Goal: Task Accomplishment & Management: Use online tool/utility

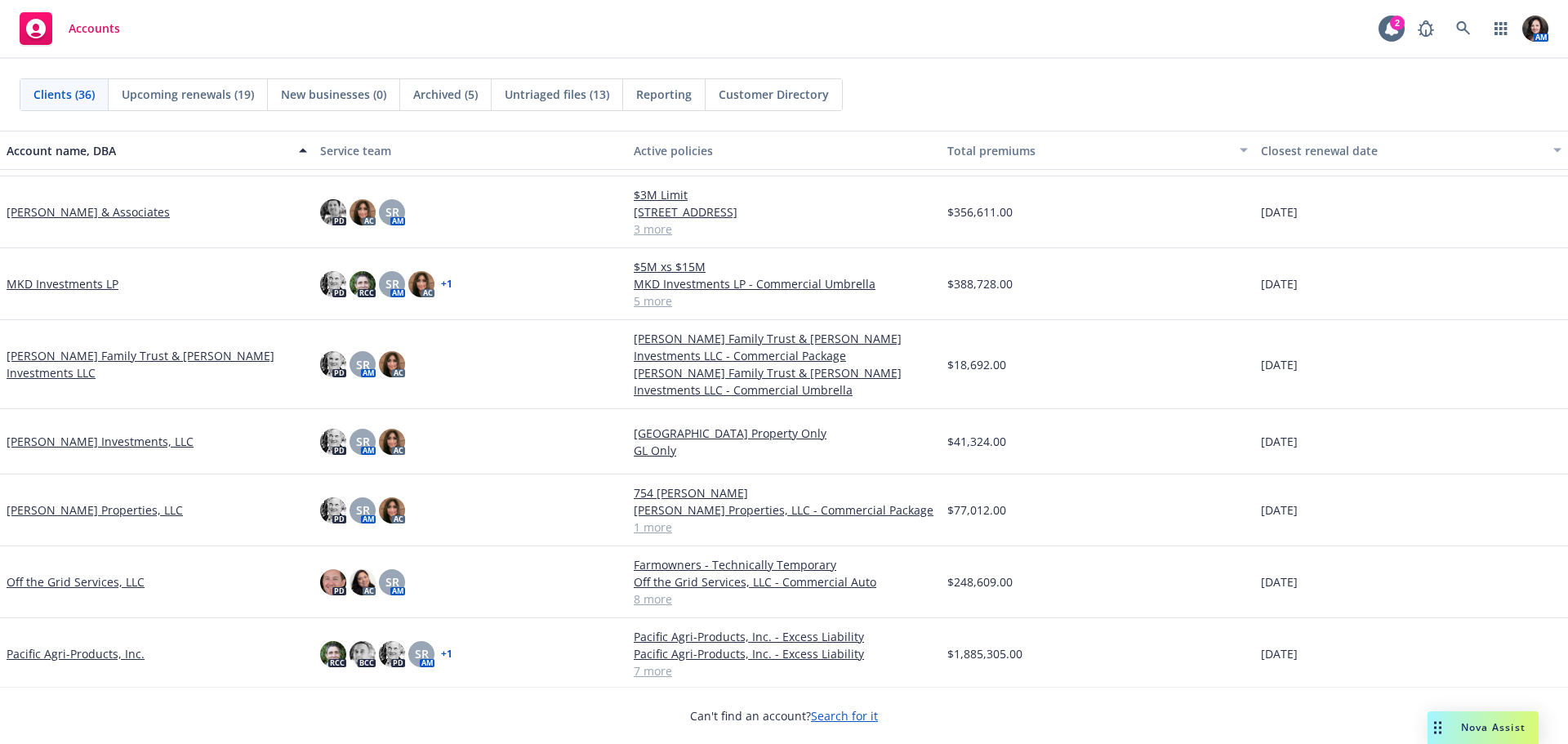
scroll to position [1388, 0]
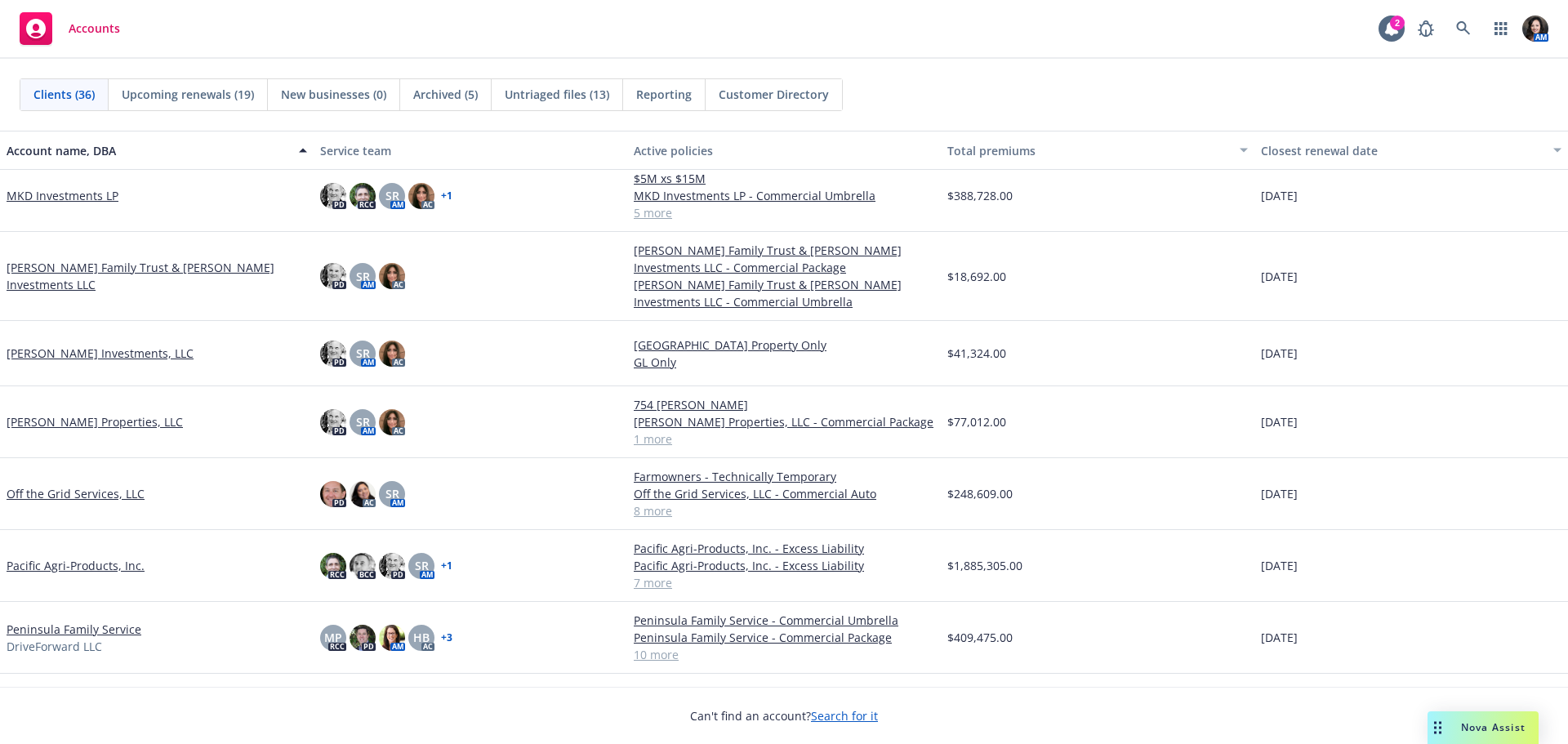
drag, startPoint x: 79, startPoint y: 619, endPoint x: 73, endPoint y: 628, distance: 10.8
click at [73, 628] on div "Peninsula Family Service DriveForward LLC" at bounding box center [156, 637] width 313 height 72
click at [73, 629] on link "Peninsula Family Service" at bounding box center [73, 628] width 135 height 17
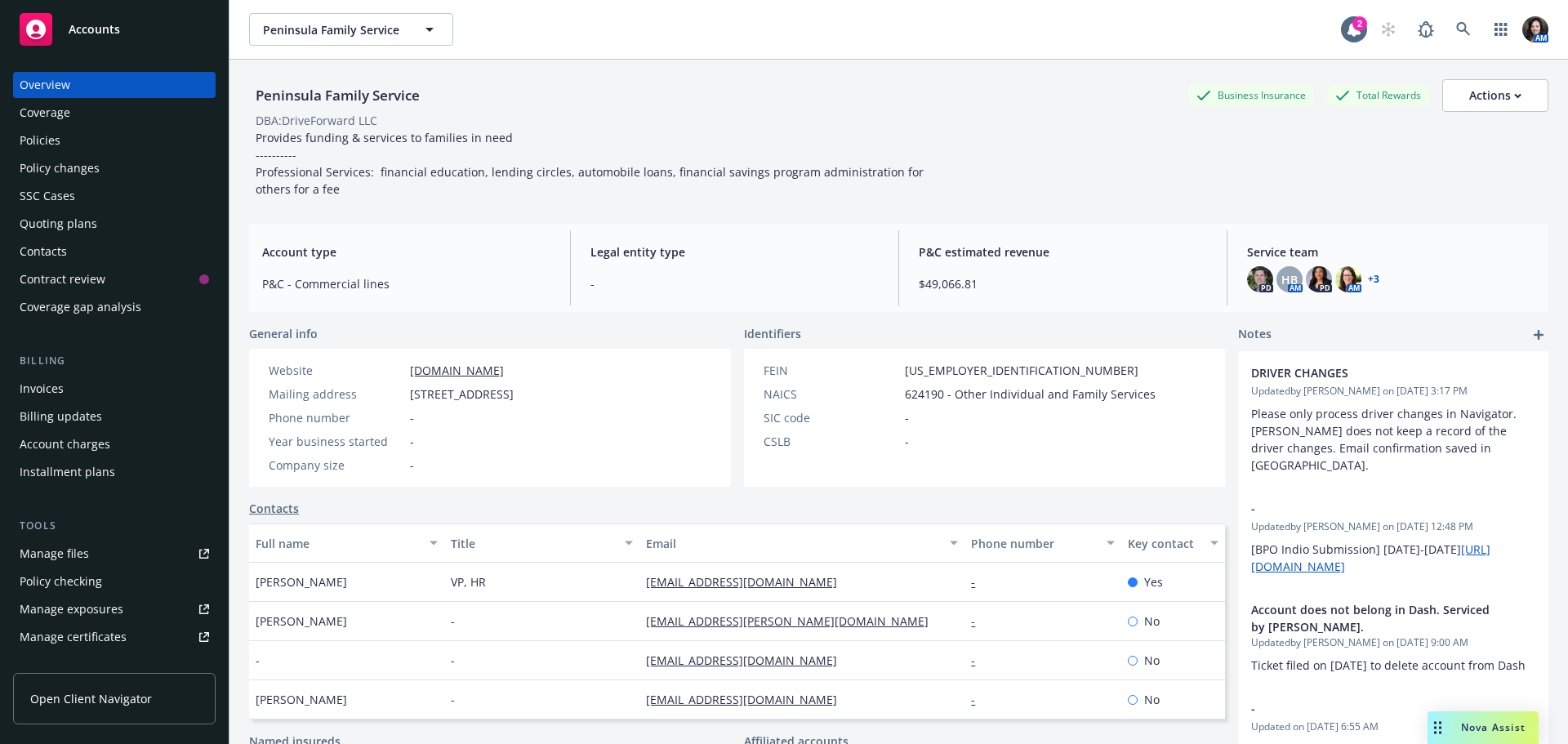
click at [43, 139] on div "Policies" at bounding box center [40, 140] width 41 height 26
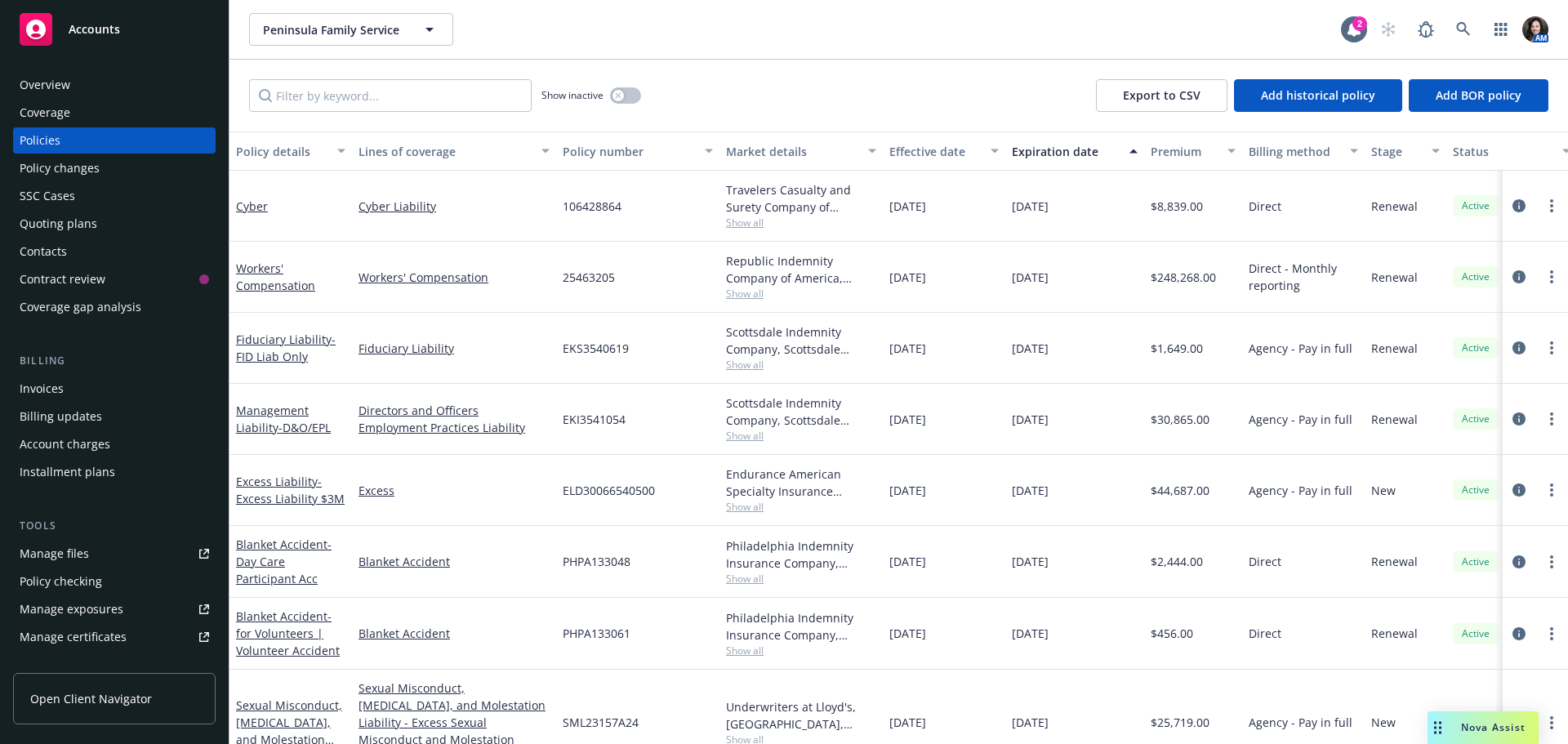
click at [100, 396] on div "Invoices" at bounding box center [114, 388] width 189 height 26
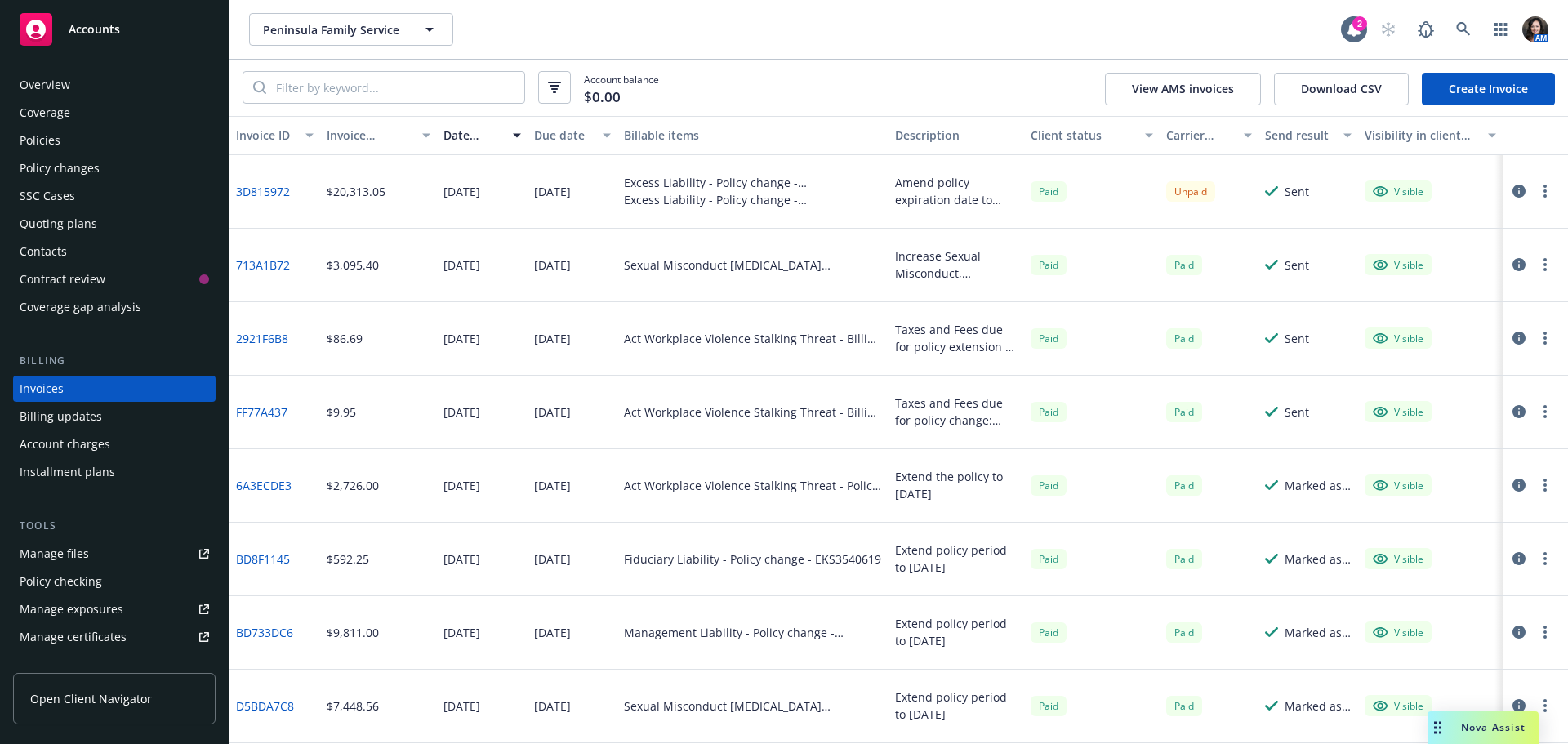
click at [59, 137] on div "Policies" at bounding box center [114, 140] width 189 height 26
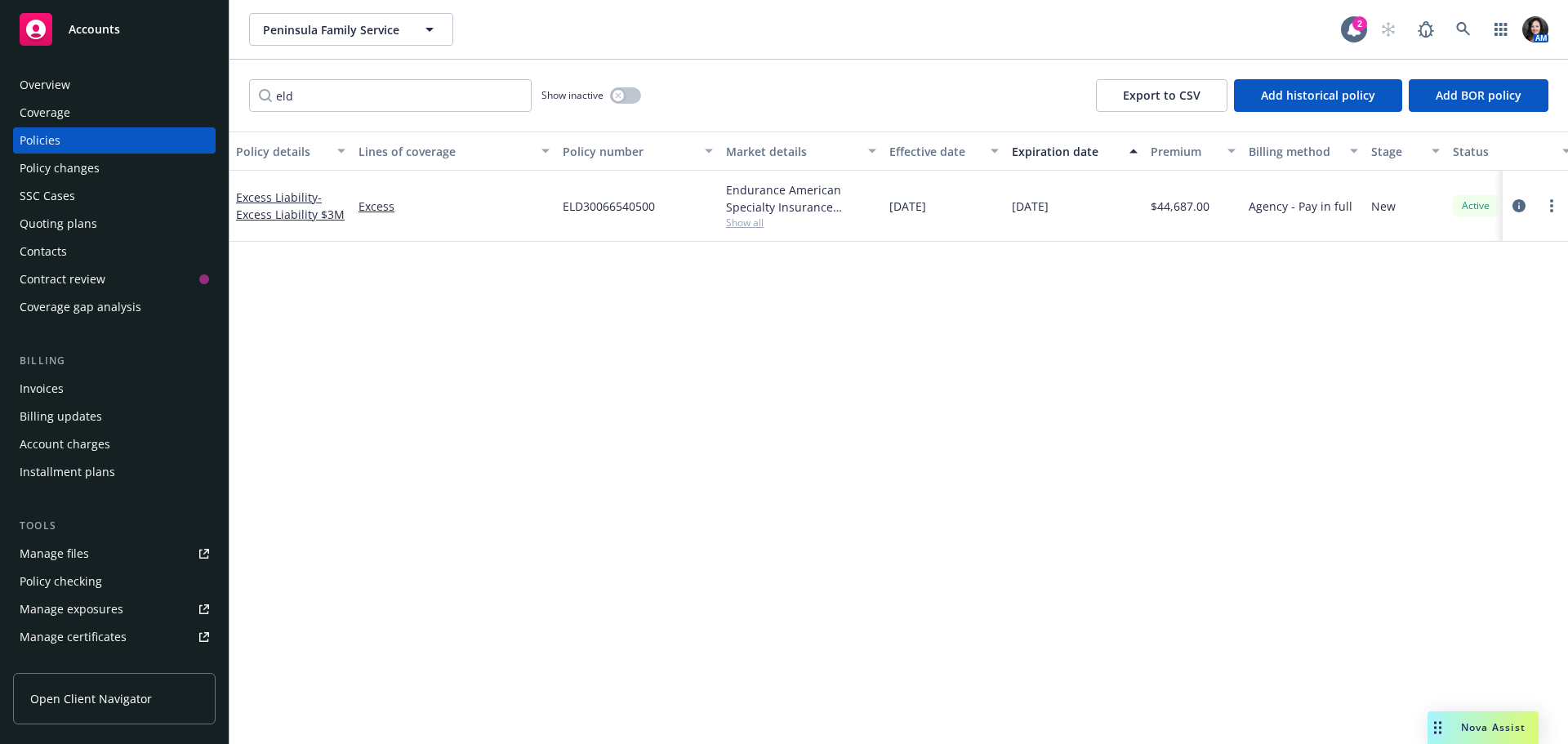
type input "eld"
click at [1521, 191] on div at bounding box center [1535, 206] width 65 height 71
click at [1517, 197] on link "circleInformation" at bounding box center [1519, 206] width 20 height 20
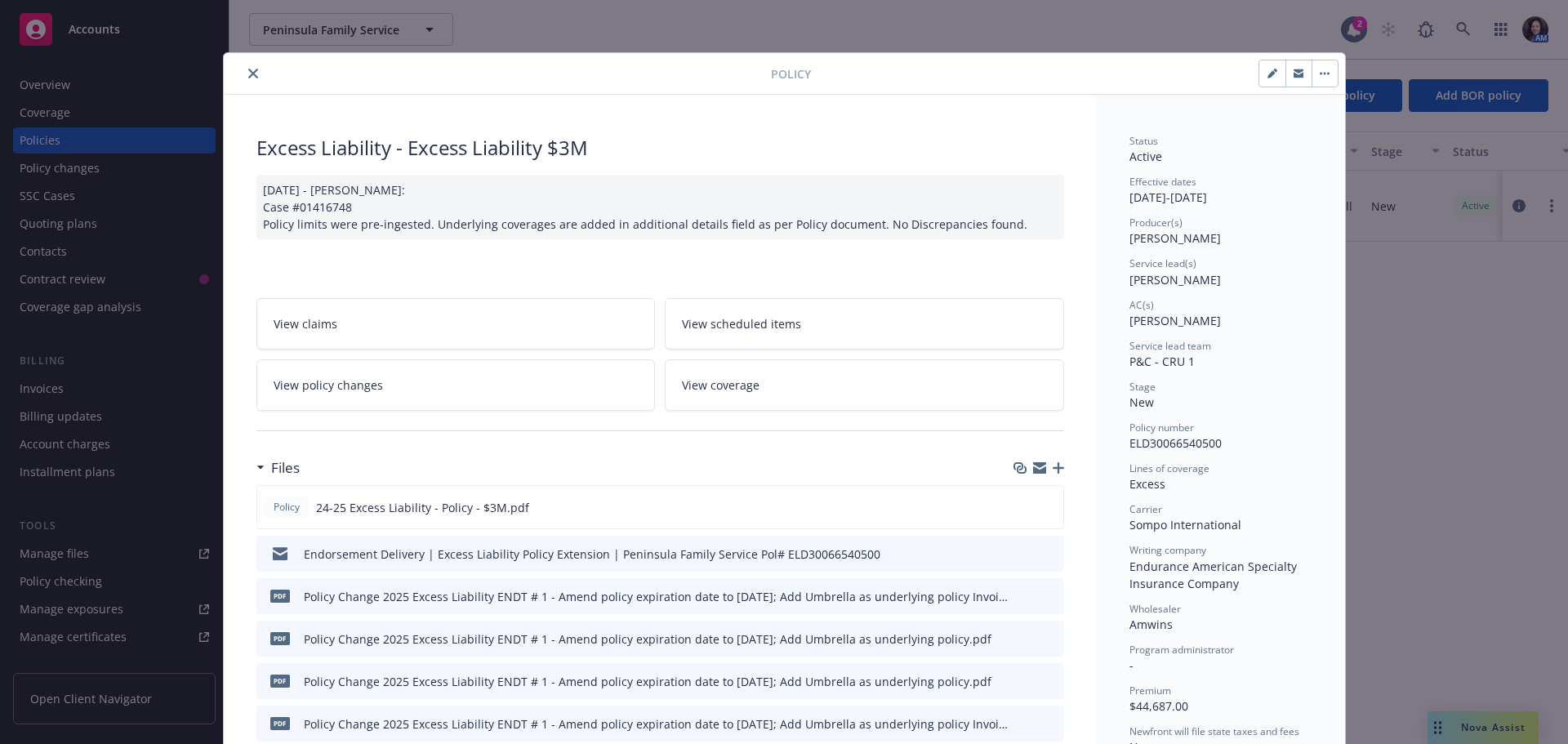
click at [1293, 74] on icon "button" at bounding box center [1298, 75] width 10 height 5
click at [244, 72] on button "close" at bounding box center [253, 73] width 20 height 20
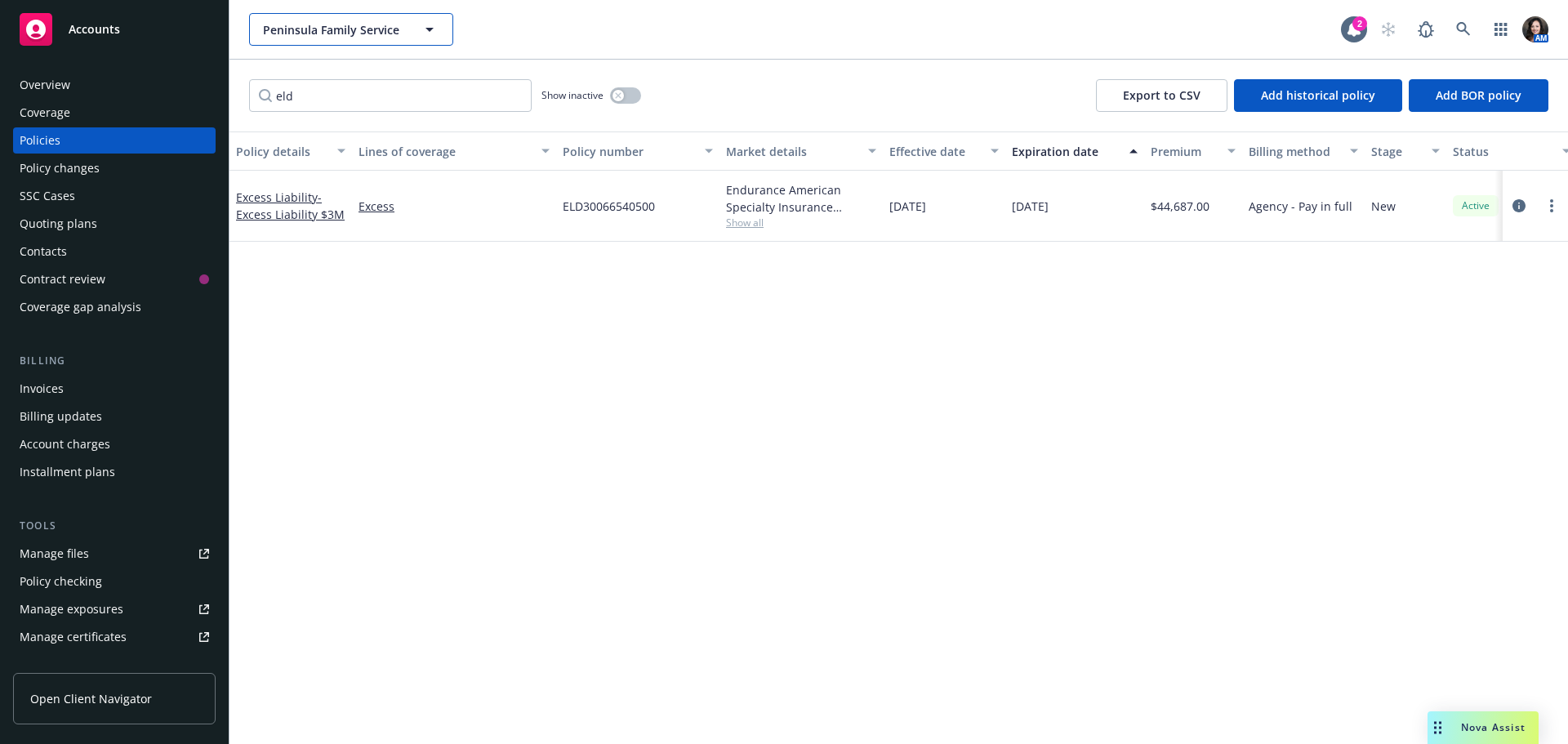
click at [344, 37] on span "Peninsula Family Service" at bounding box center [334, 29] width 141 height 17
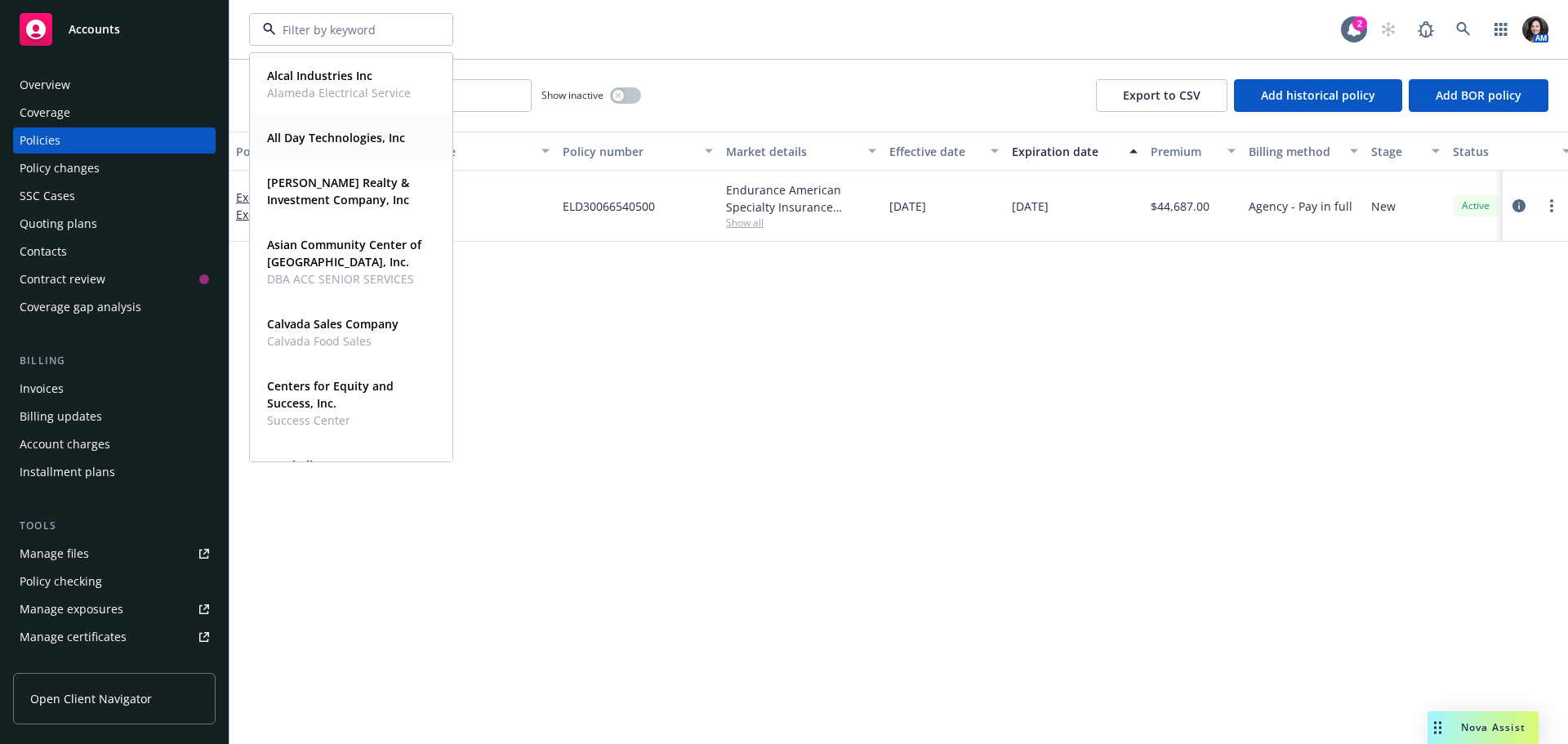
click at [319, 136] on strong "All Day Technologies, Inc" at bounding box center [336, 136] width 138 height 15
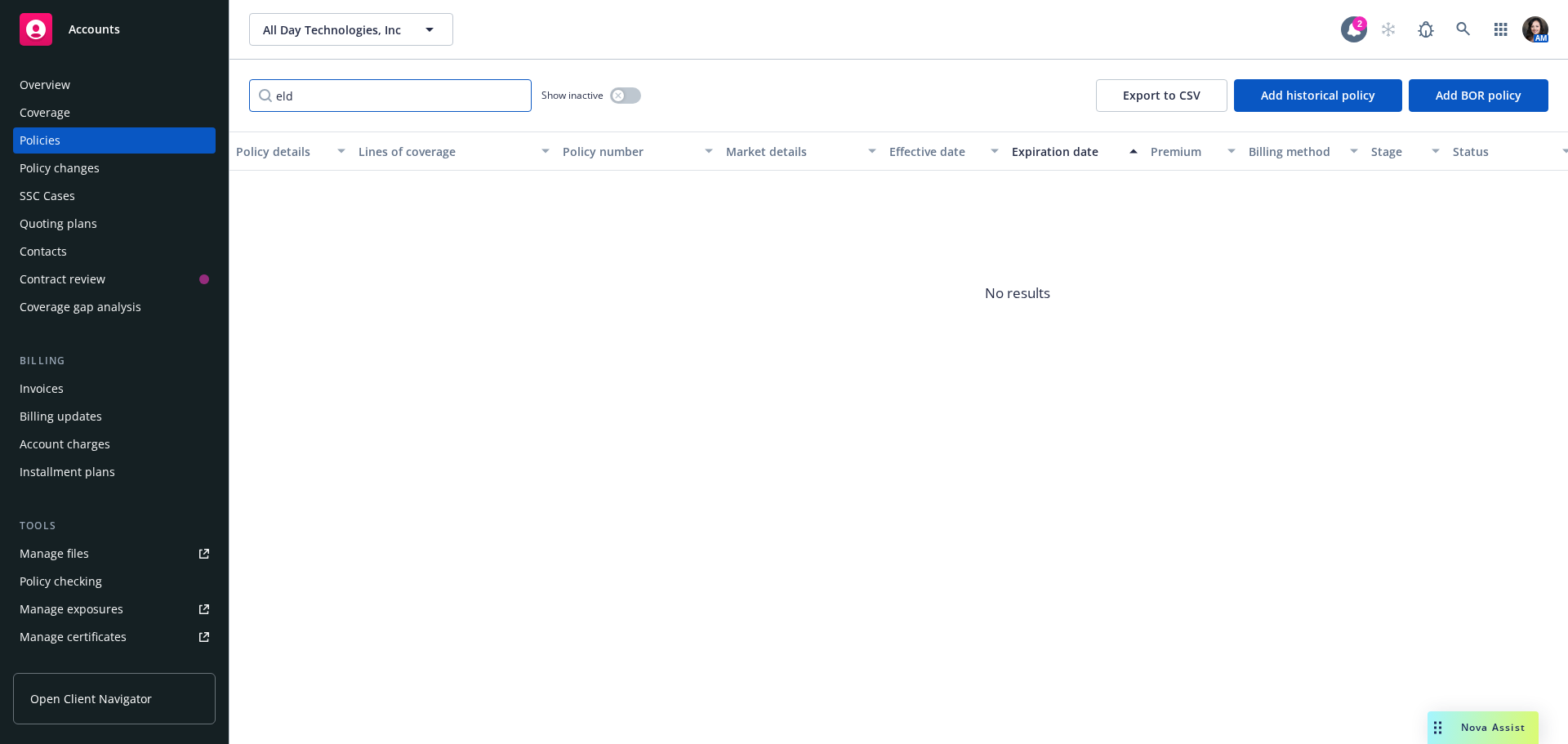
click at [511, 94] on input "eld" at bounding box center [390, 95] width 283 height 33
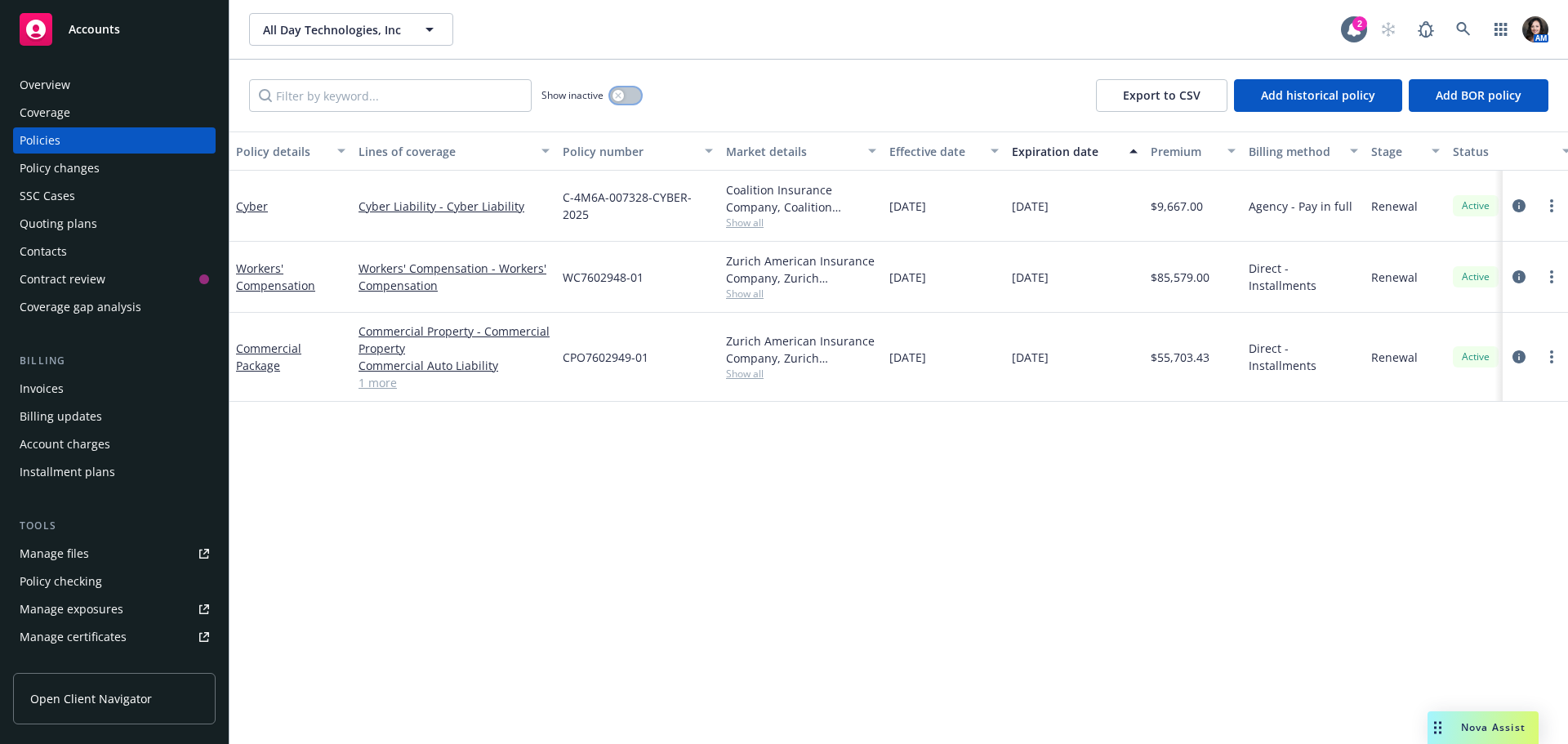
click at [634, 97] on button "button" at bounding box center [626, 95] width 31 height 16
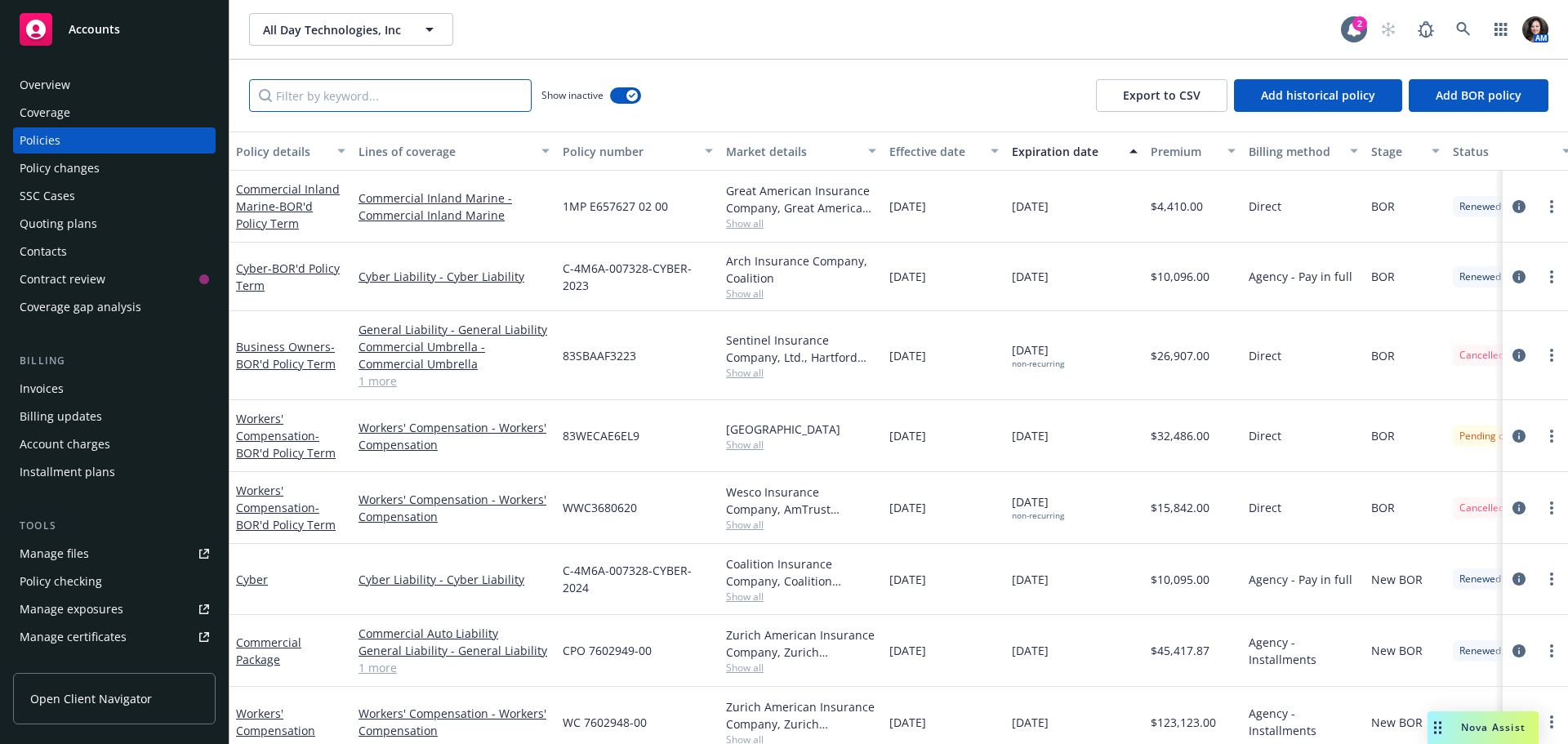
click at [414, 106] on input "Filter by keyword..." at bounding box center [390, 95] width 283 height 33
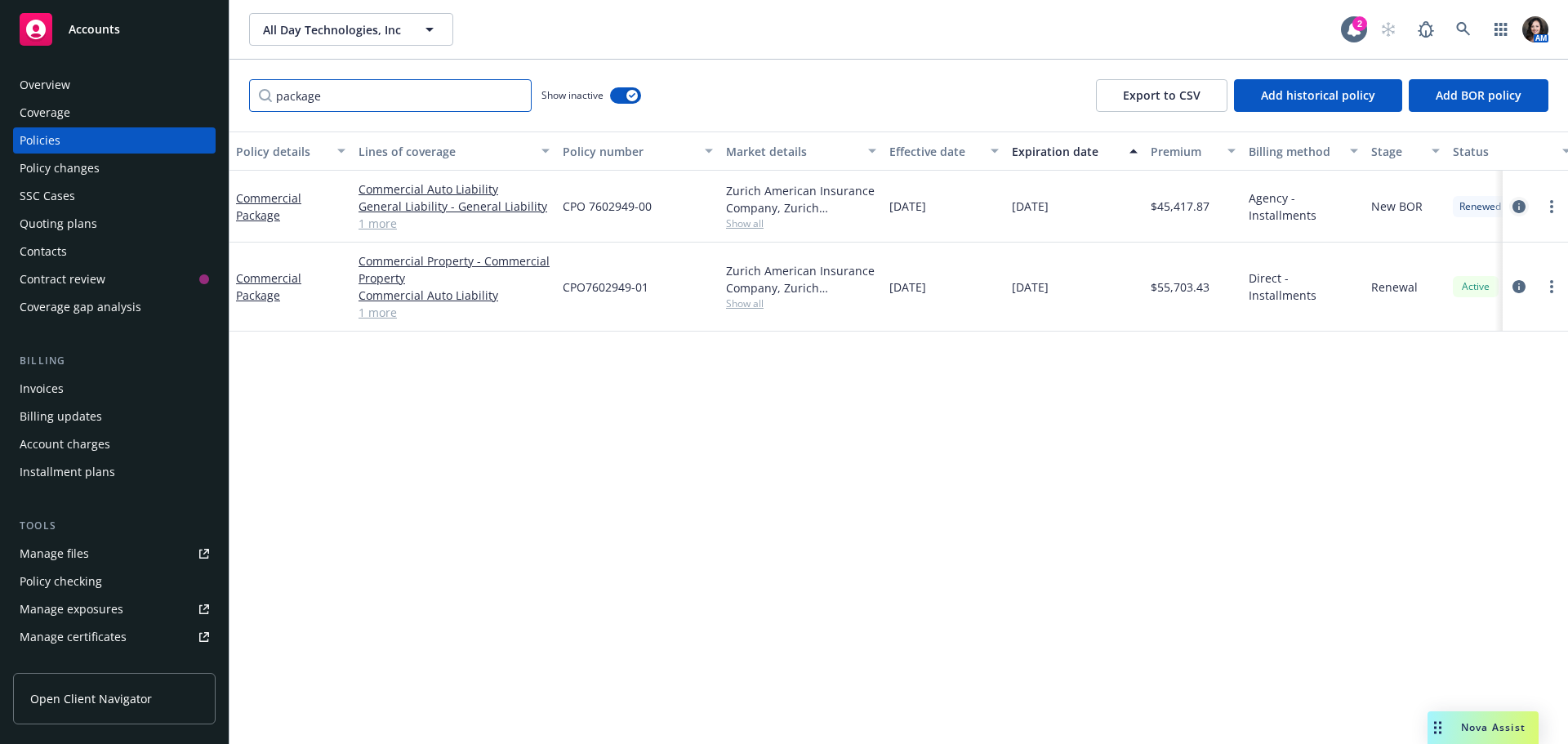
type input "package"
click at [1520, 207] on icon "circleInformation" at bounding box center [1519, 206] width 13 height 13
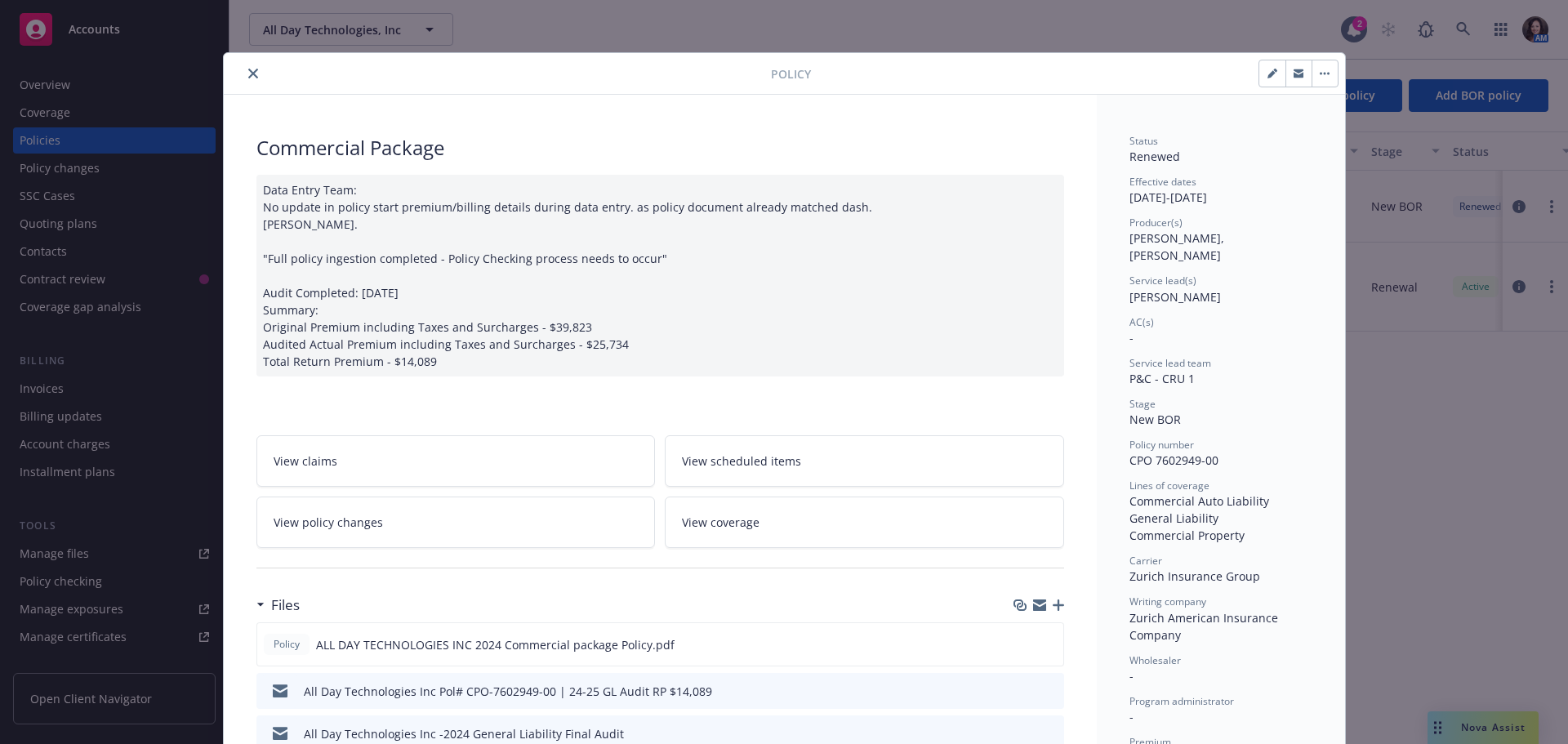
click at [1290, 79] on button "button" at bounding box center [1298, 73] width 26 height 26
click at [1298, 70] on button "button" at bounding box center [1298, 73] width 26 height 26
click at [244, 72] on button "close" at bounding box center [253, 73] width 20 height 20
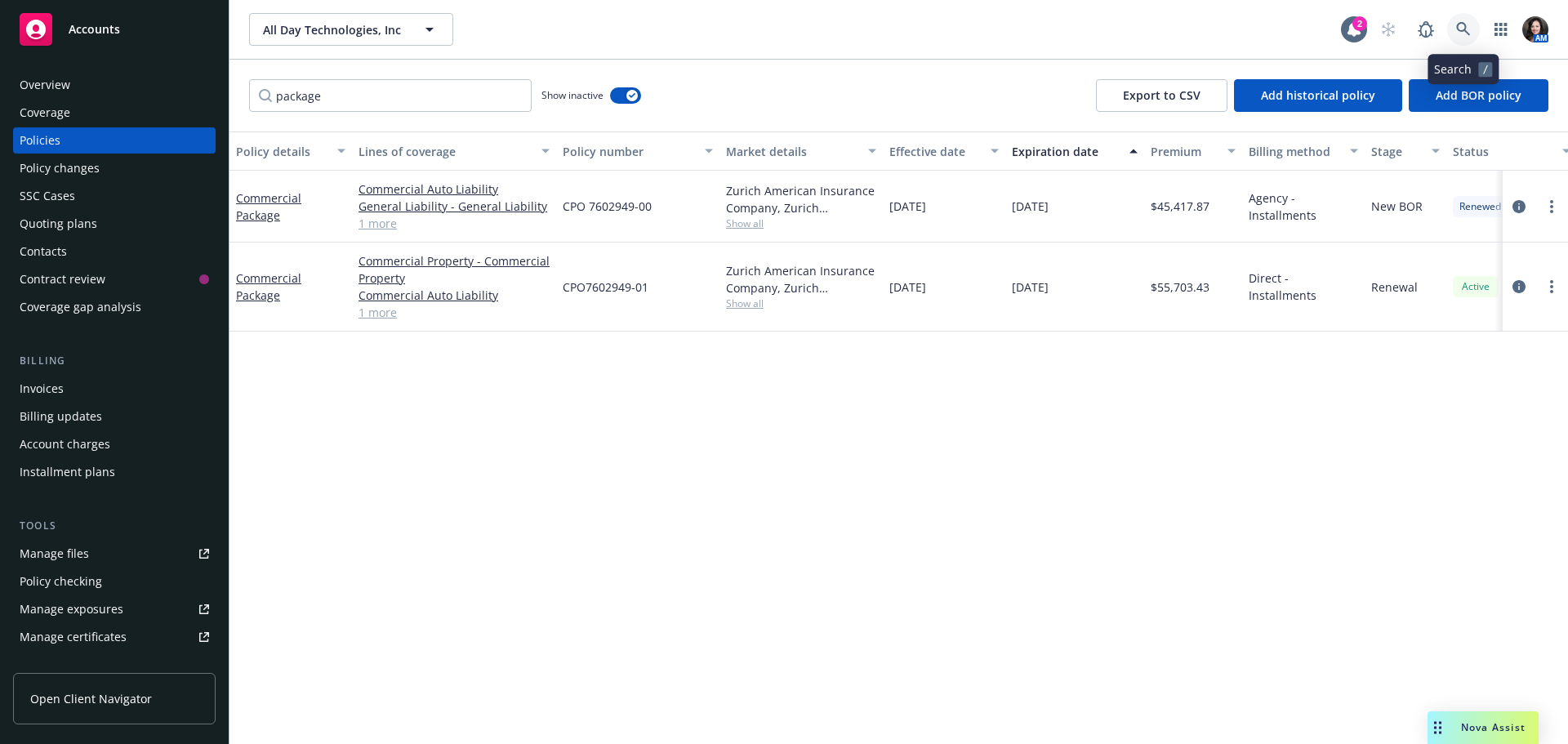
click at [1457, 28] on icon at bounding box center [1463, 29] width 14 height 14
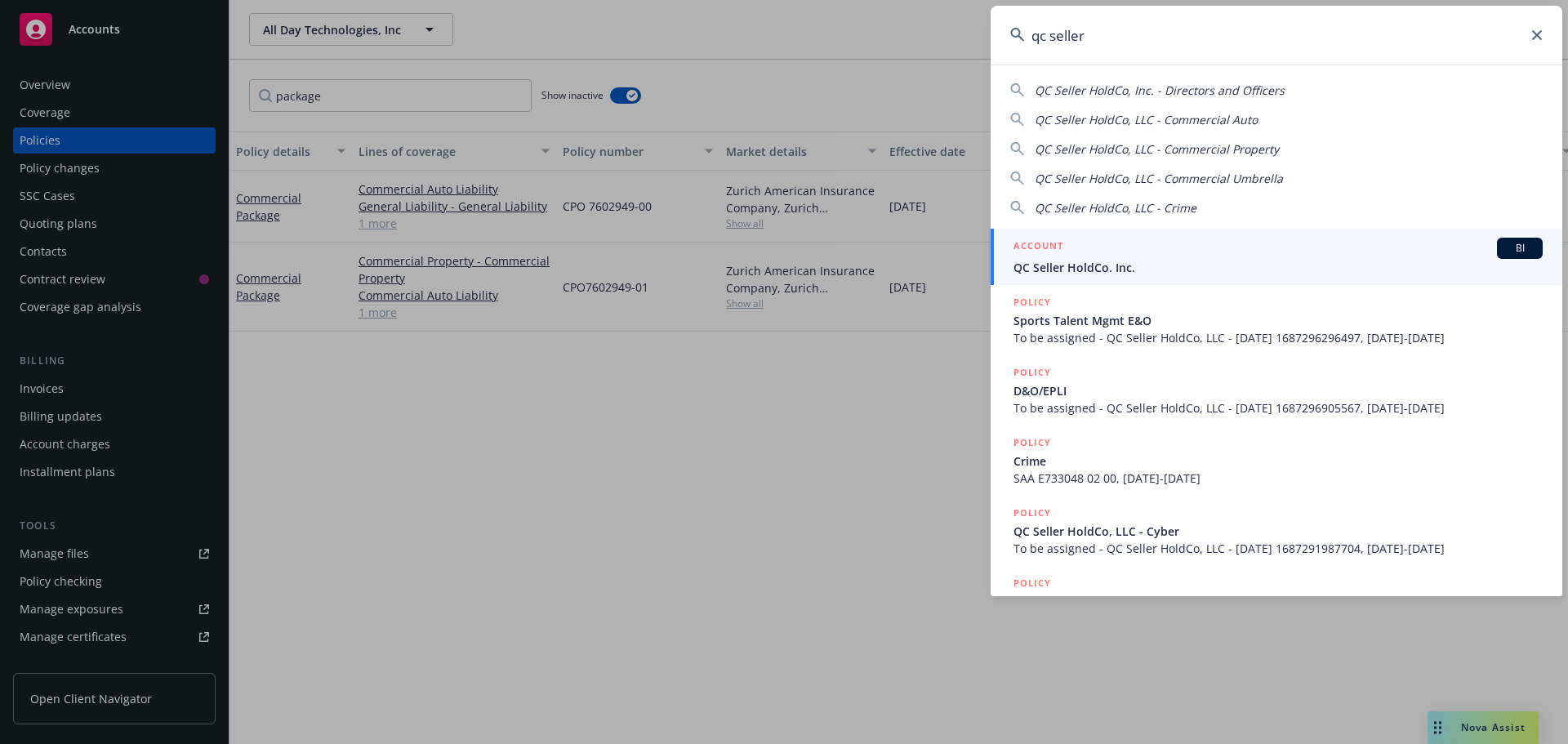
type input "qc seller"
click at [1225, 266] on span "QC Seller HoldCo. Inc." at bounding box center [1278, 267] width 529 height 17
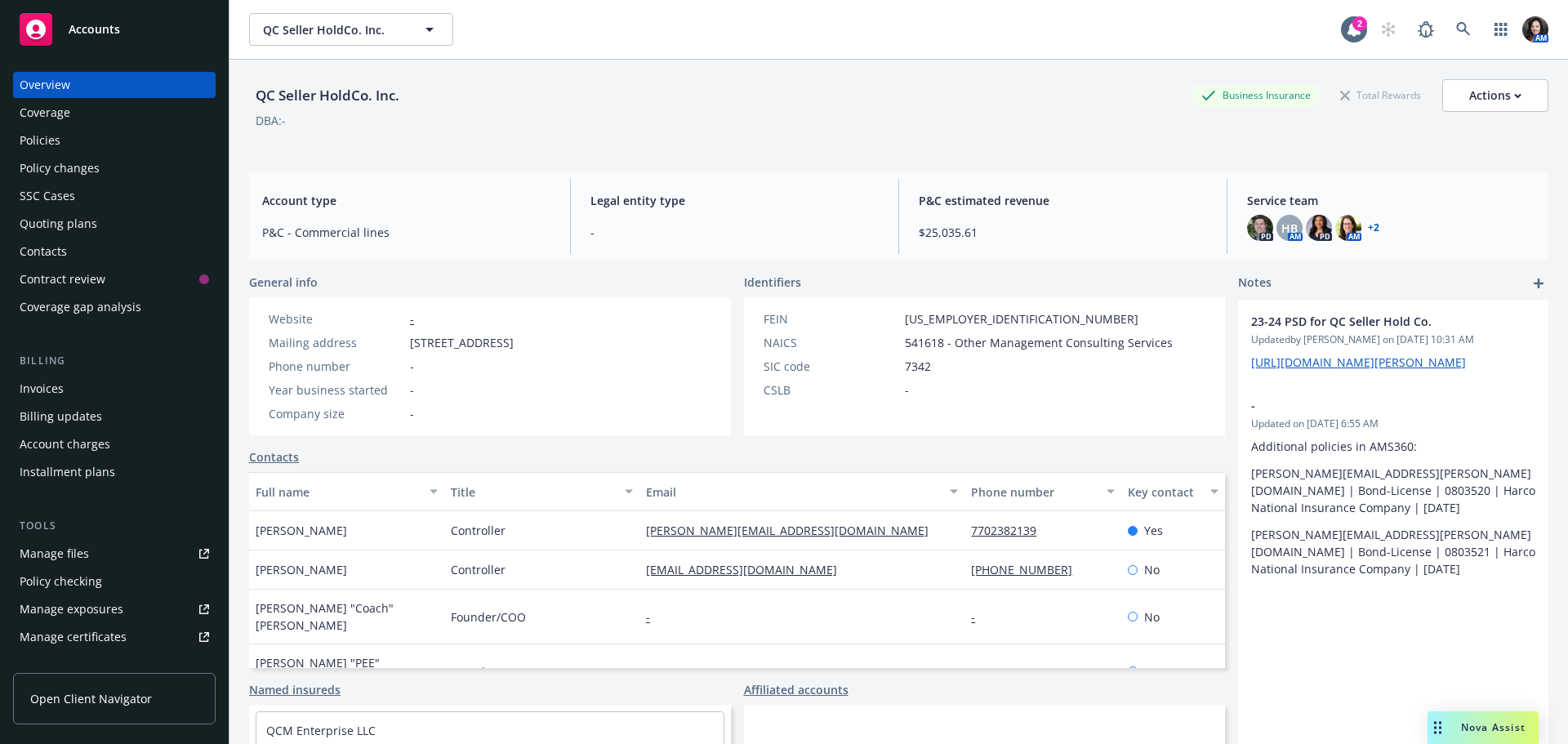
click at [80, 562] on div "Manage files" at bounding box center [54, 553] width 70 height 26
drag, startPoint x: 90, startPoint y: 41, endPoint x: 166, endPoint y: 22, distance: 78.3
click at [90, 41] on div "Accounts" at bounding box center [114, 29] width 189 height 33
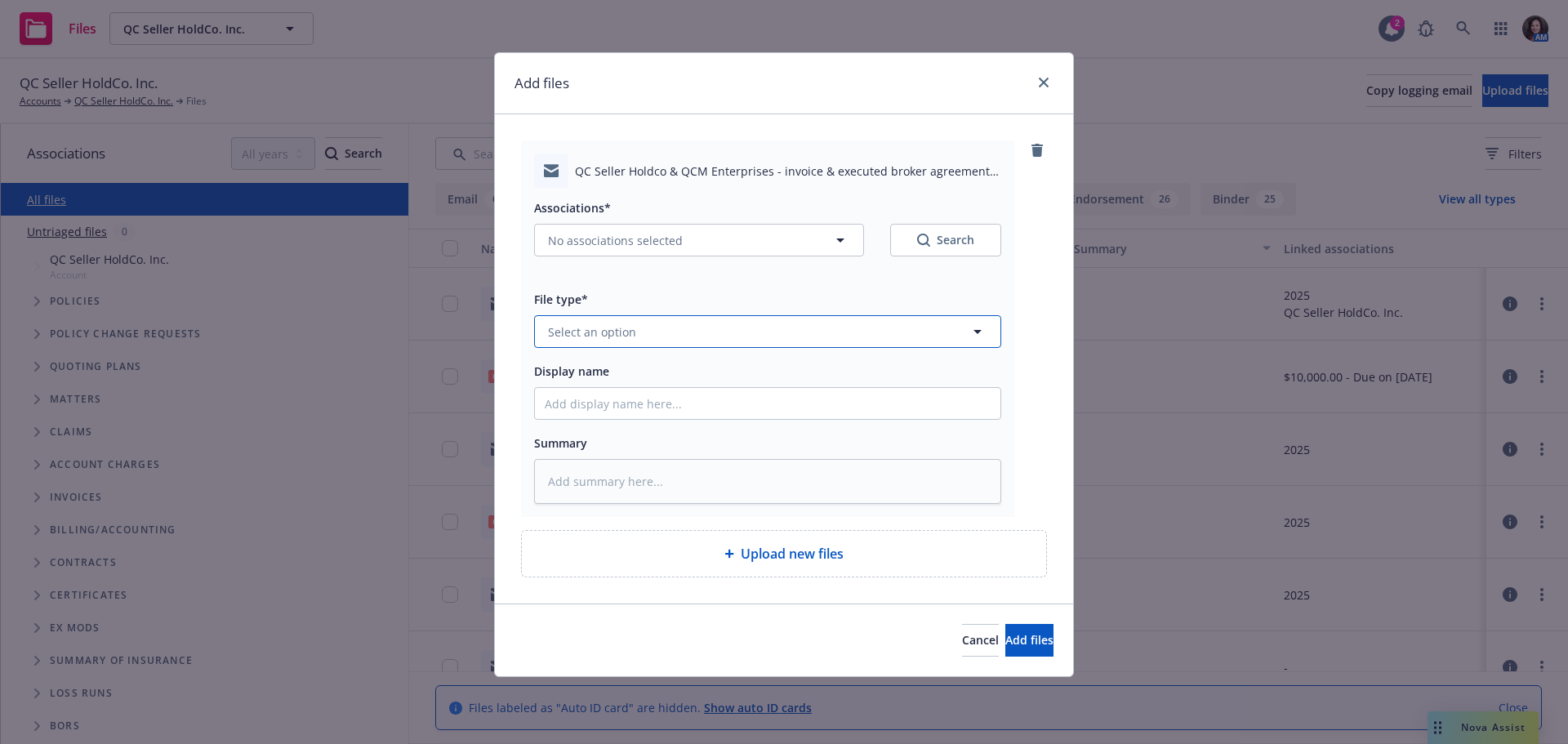
click at [577, 332] on span "Select an option" at bounding box center [592, 331] width 88 height 17
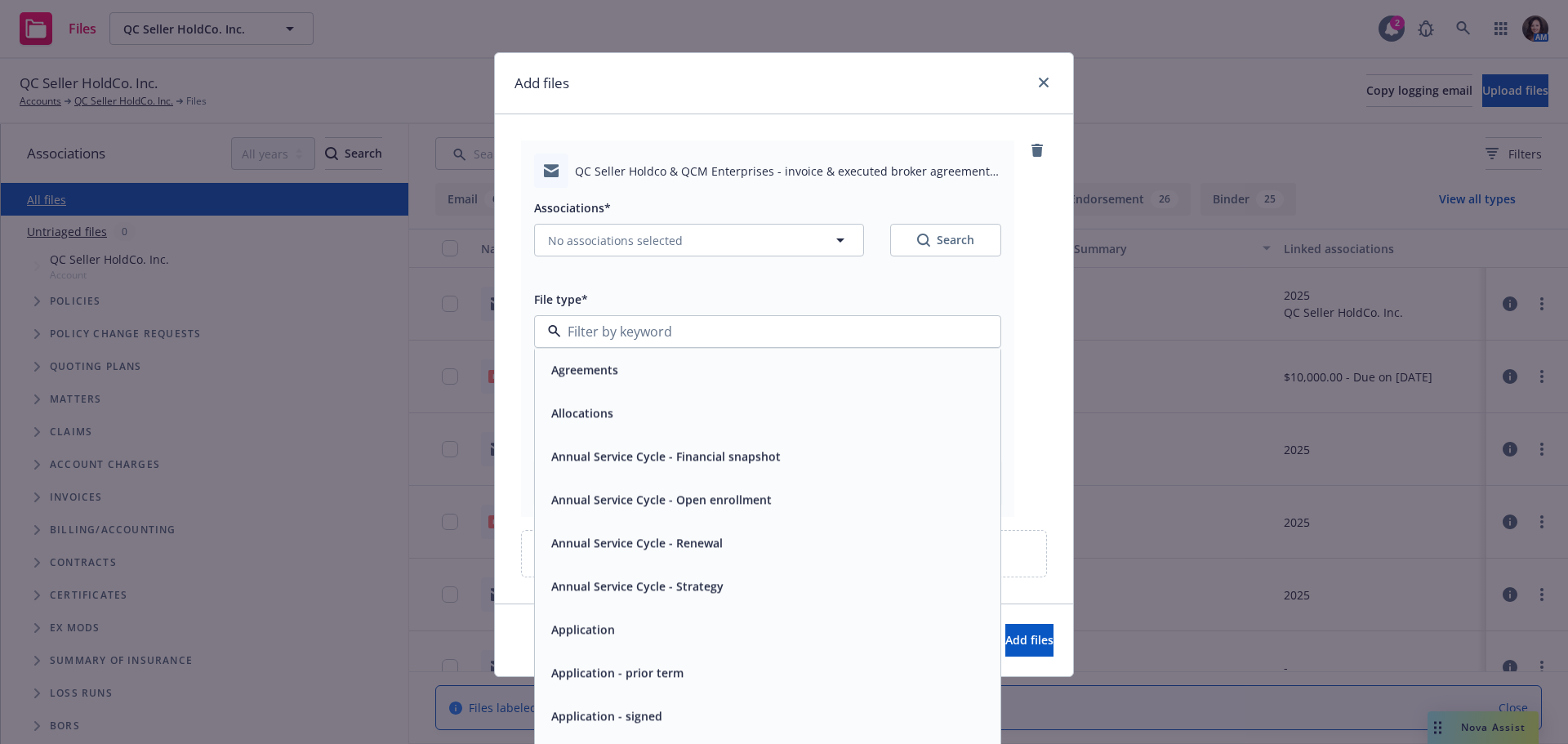
type input "e"
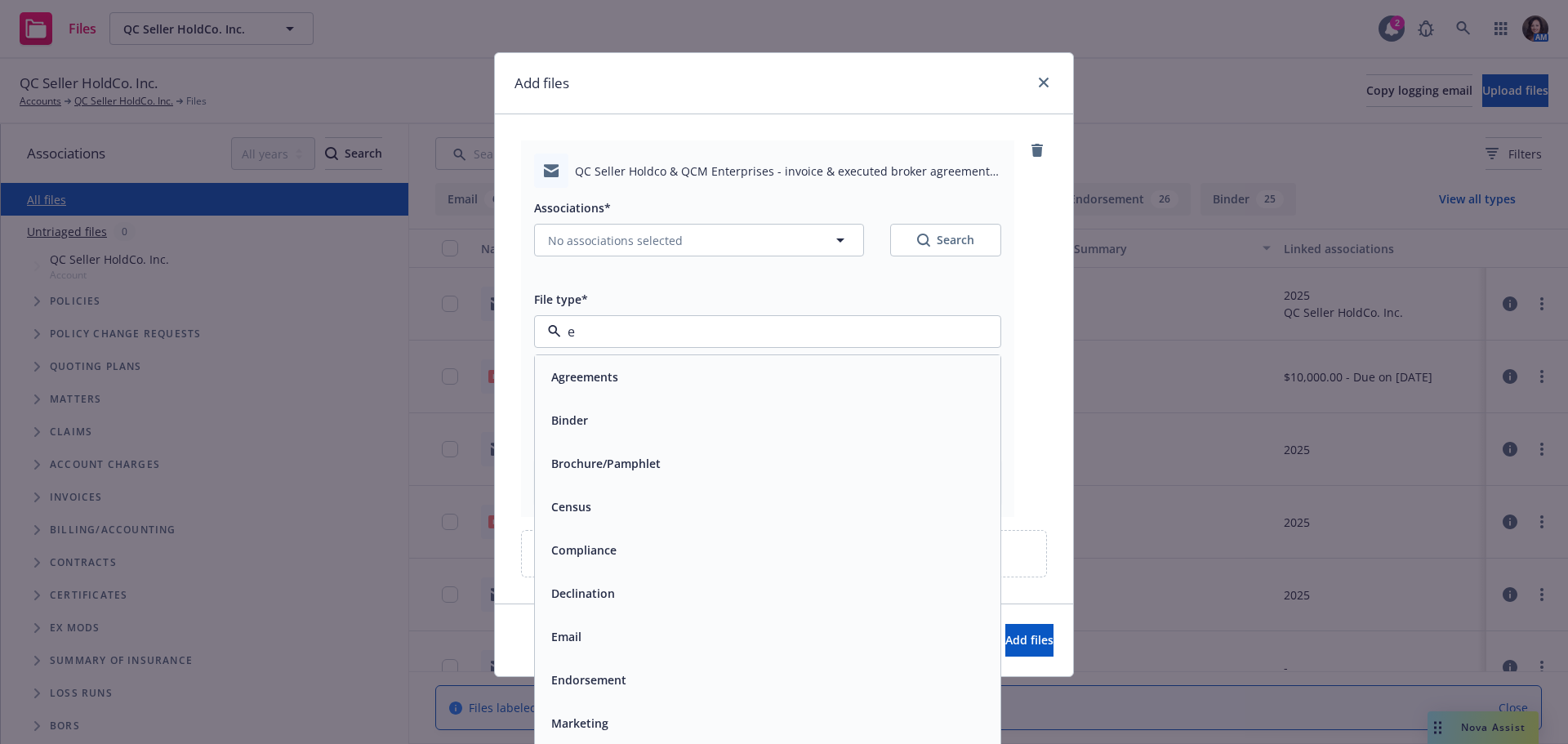
click at [592, 651] on div "Email" at bounding box center [767, 636] width 466 height 43
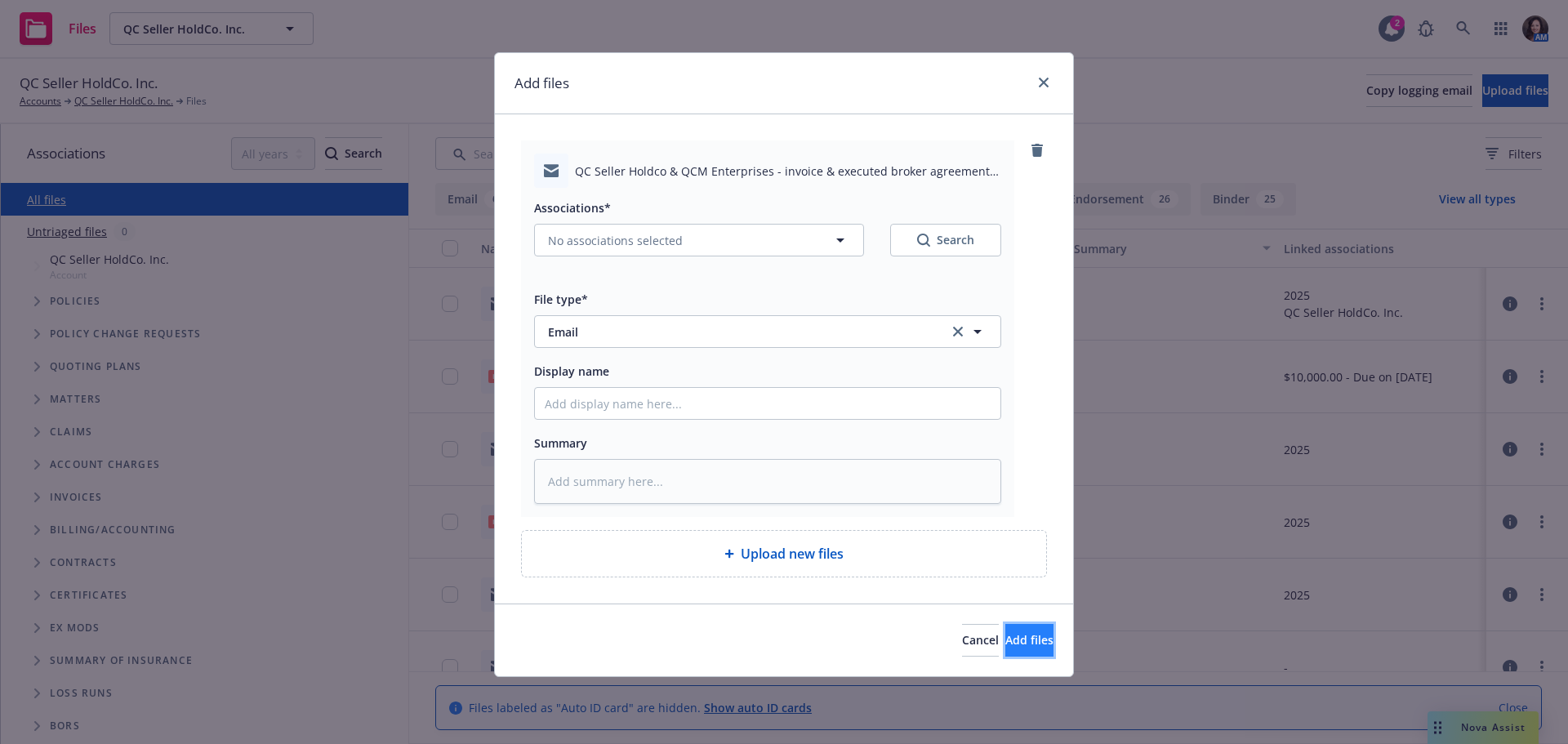
click at [1011, 634] on span "Add files" at bounding box center [1029, 639] width 48 height 15
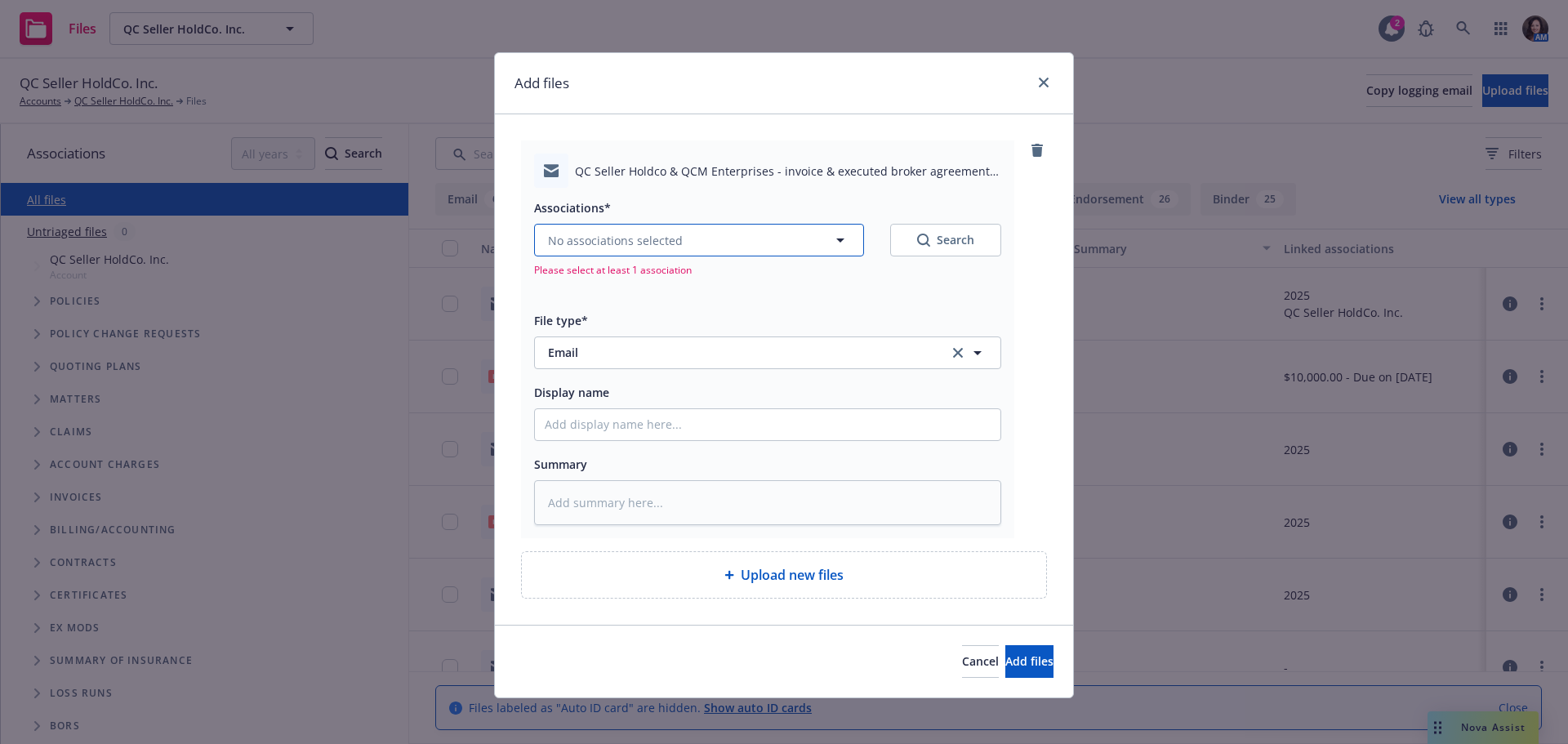
click at [705, 235] on button "No associations selected" at bounding box center [699, 240] width 330 height 33
type textarea "x"
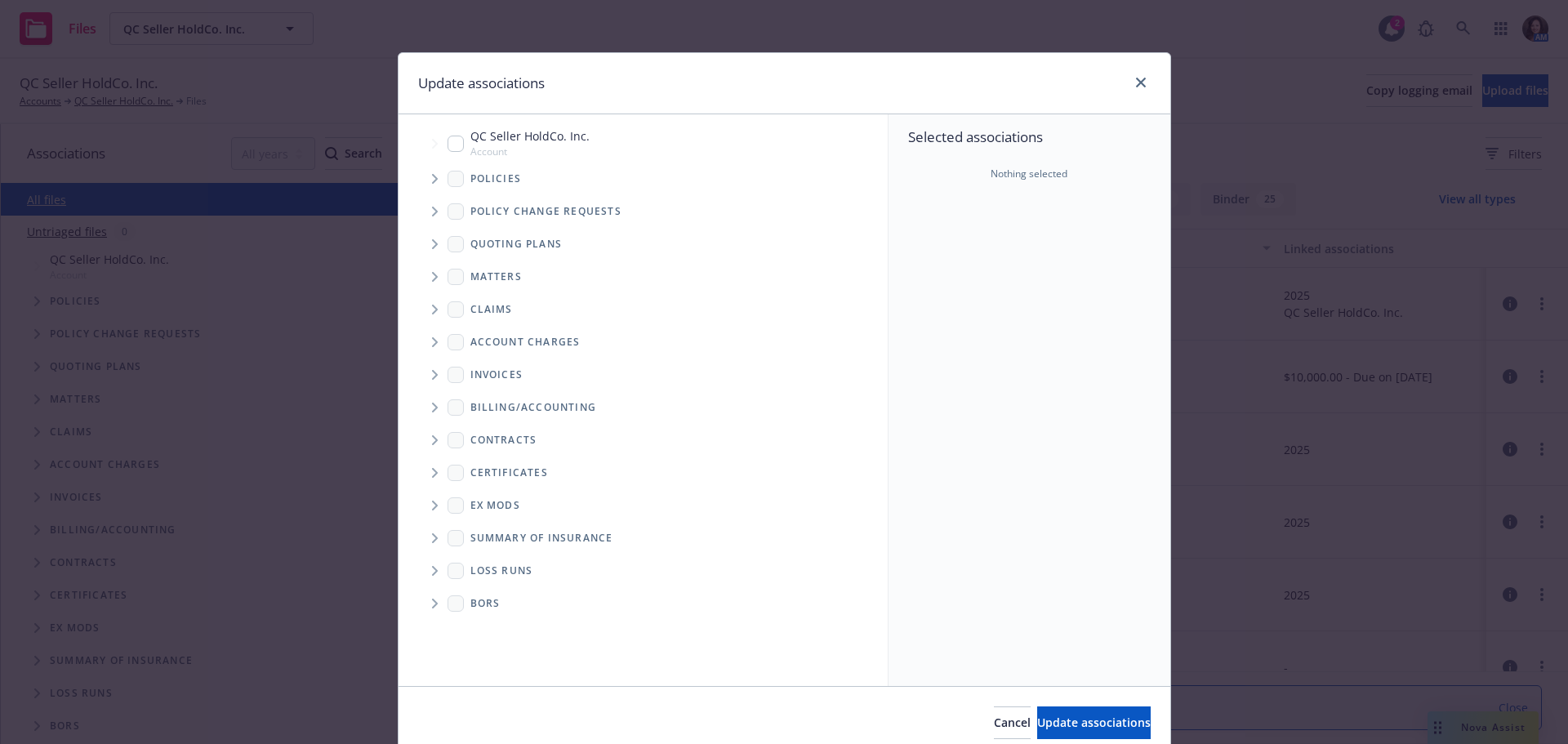
click at [448, 142] on input "Tree Example" at bounding box center [455, 144] width 16 height 16
checkbox input "true"
click at [1066, 717] on span "Update associations" at bounding box center [1093, 722] width 113 height 15
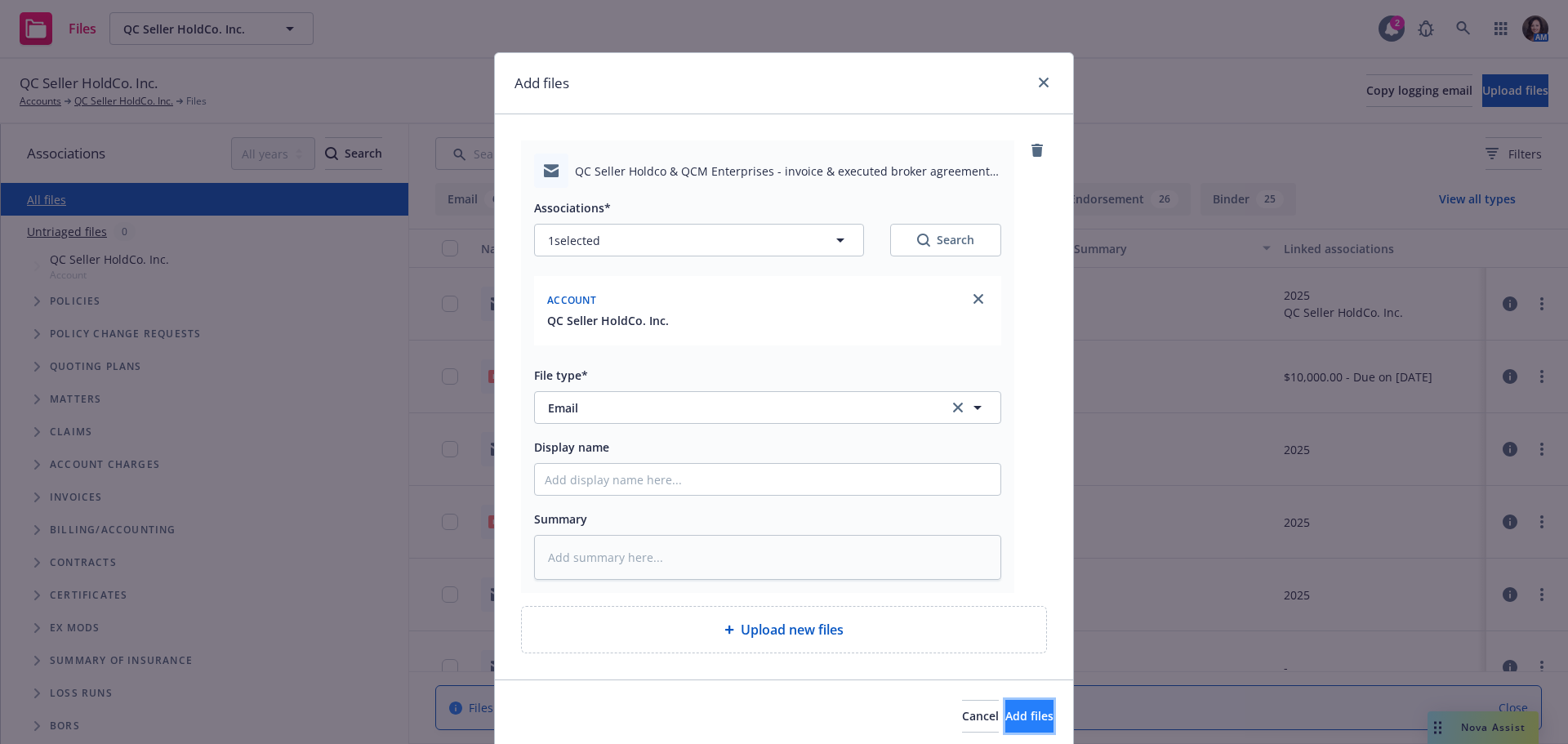
click at [1005, 717] on span "Add files" at bounding box center [1029, 715] width 48 height 15
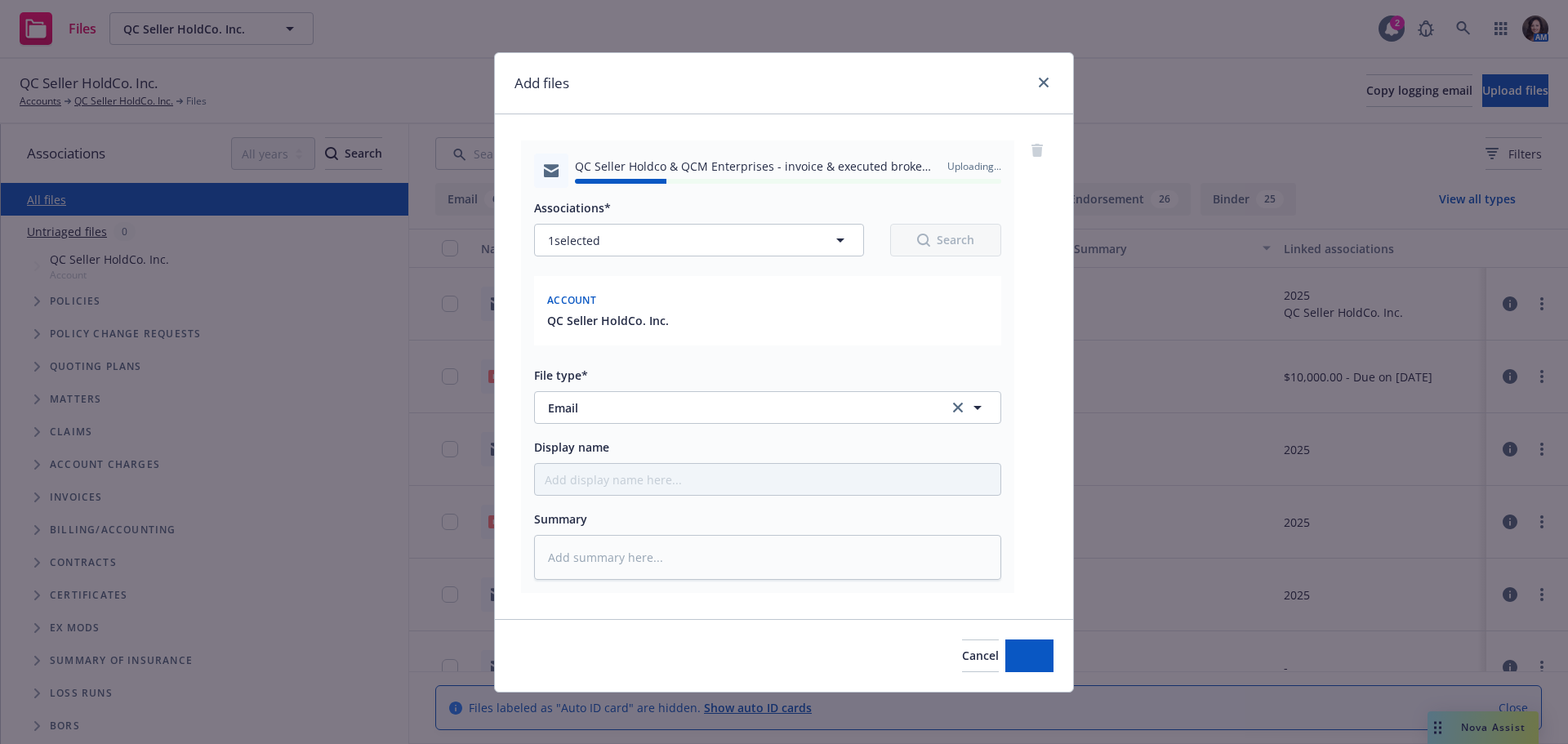
type textarea "x"
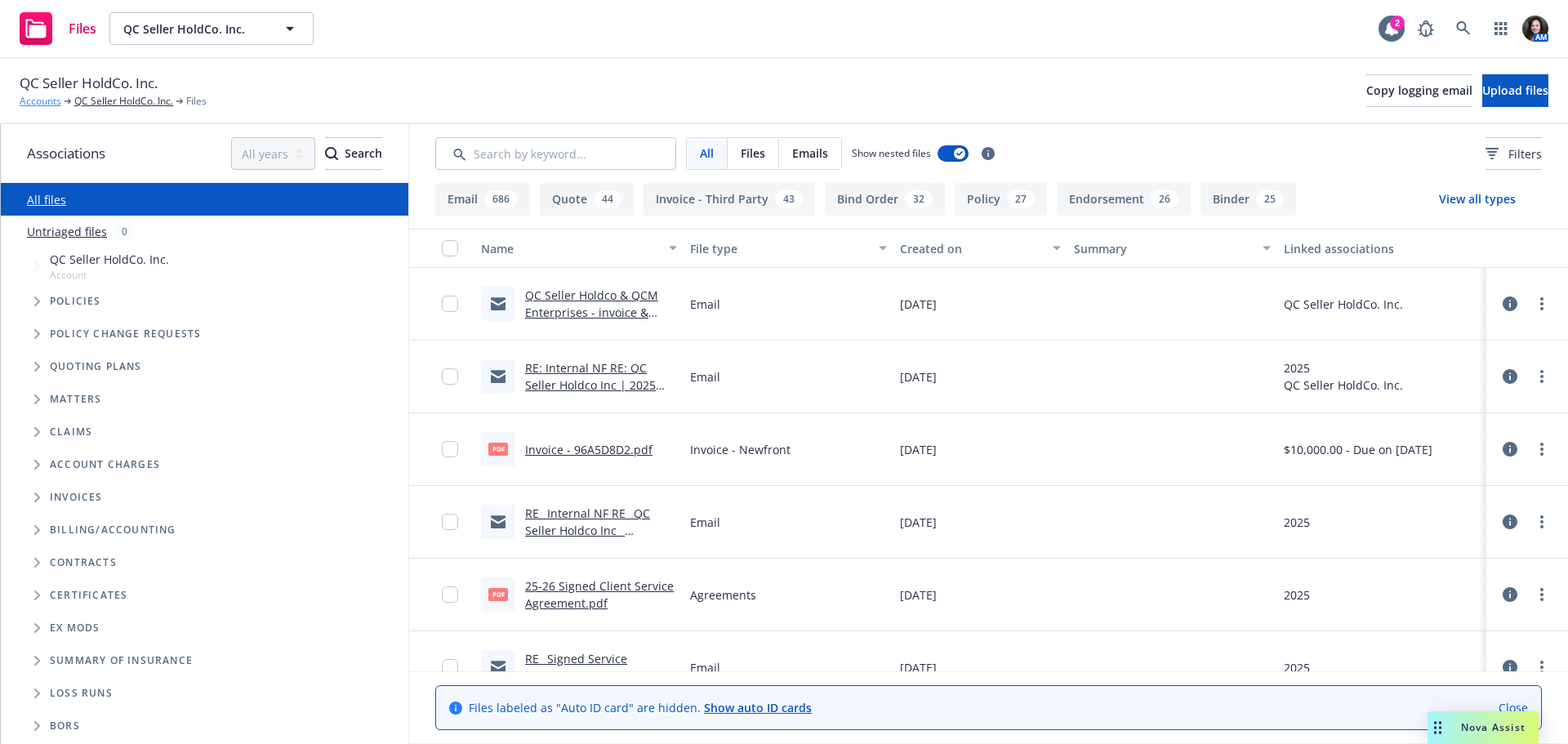
click at [45, 106] on link "Accounts" at bounding box center [40, 101] width 42 height 14
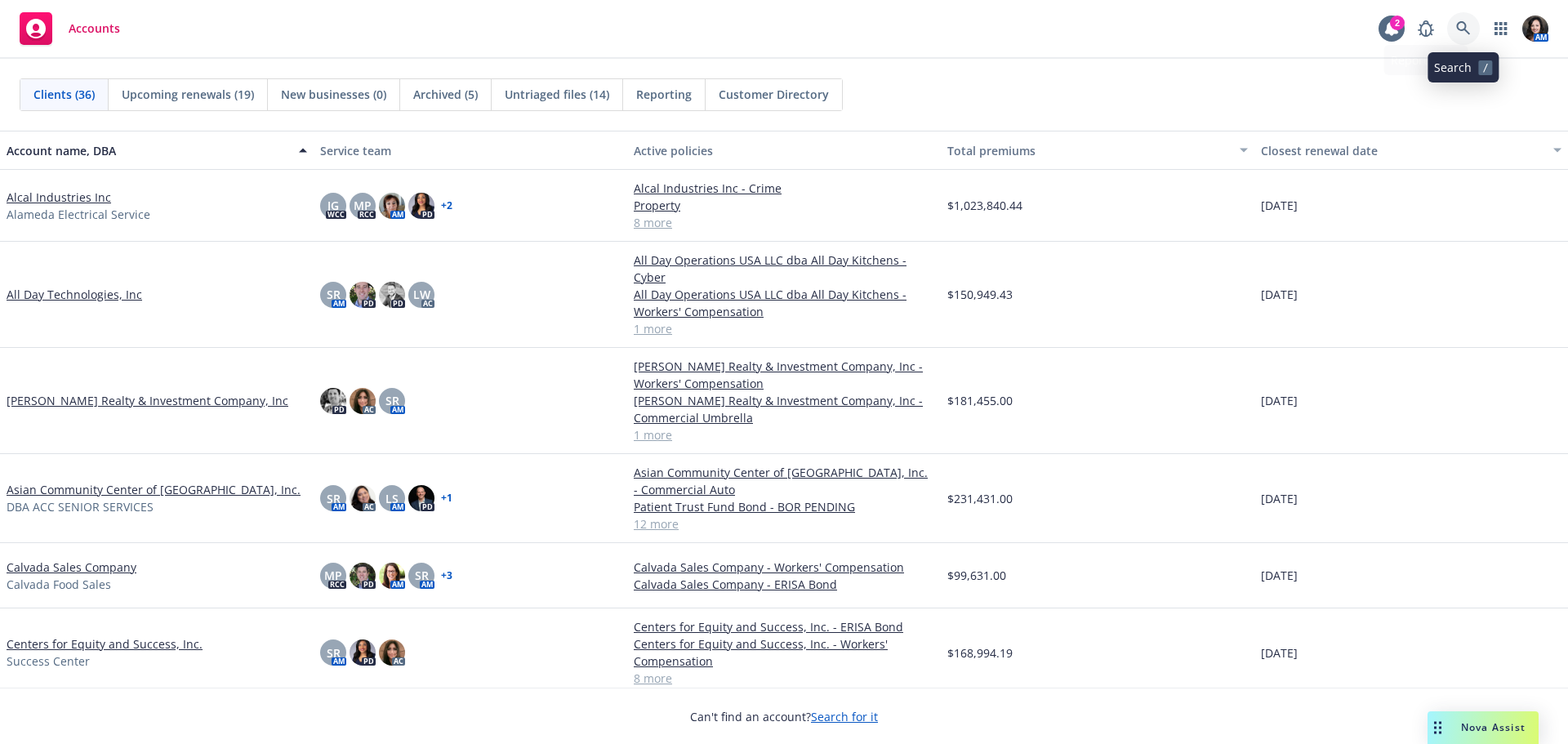
click at [1459, 32] on icon at bounding box center [1463, 29] width 14 height 14
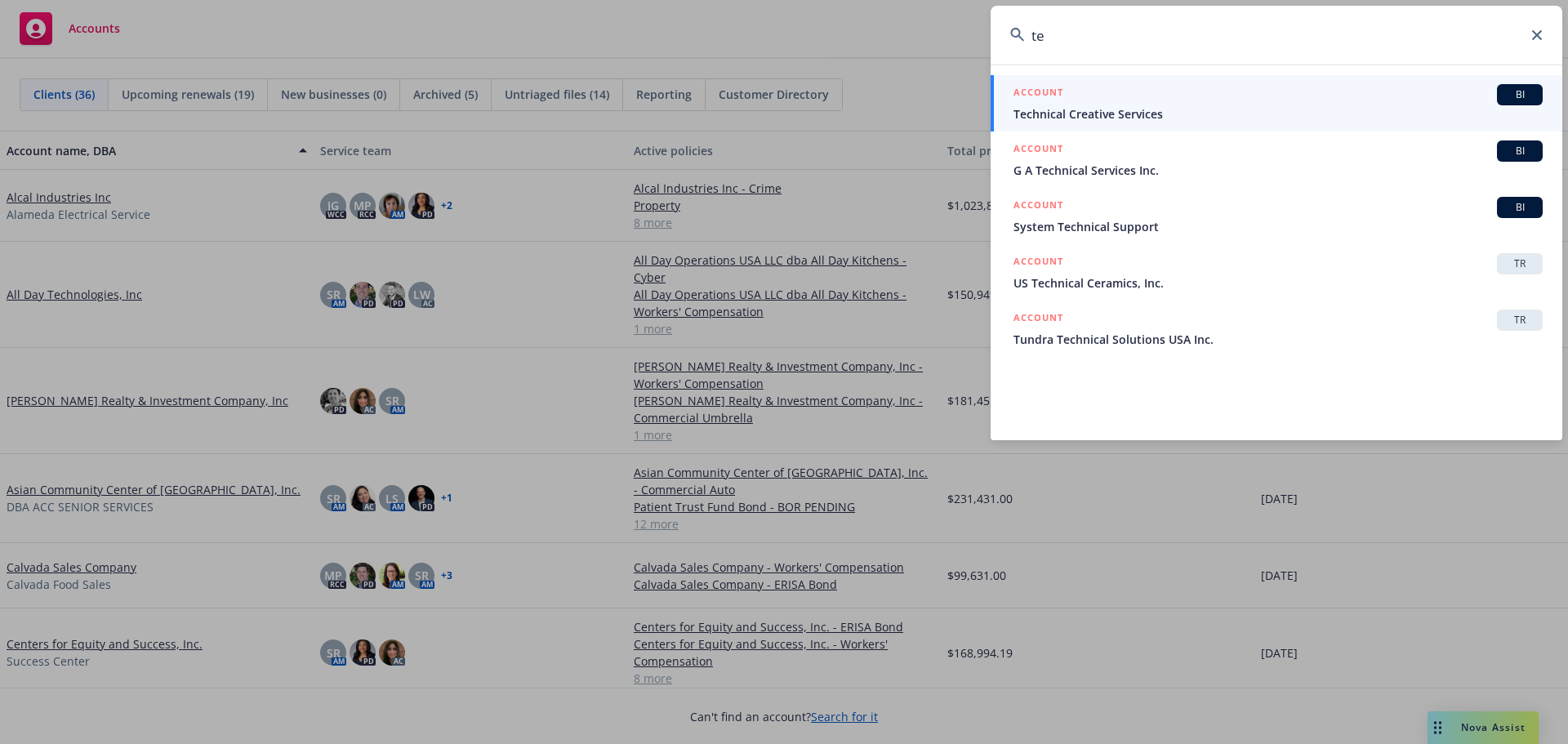
type input "t"
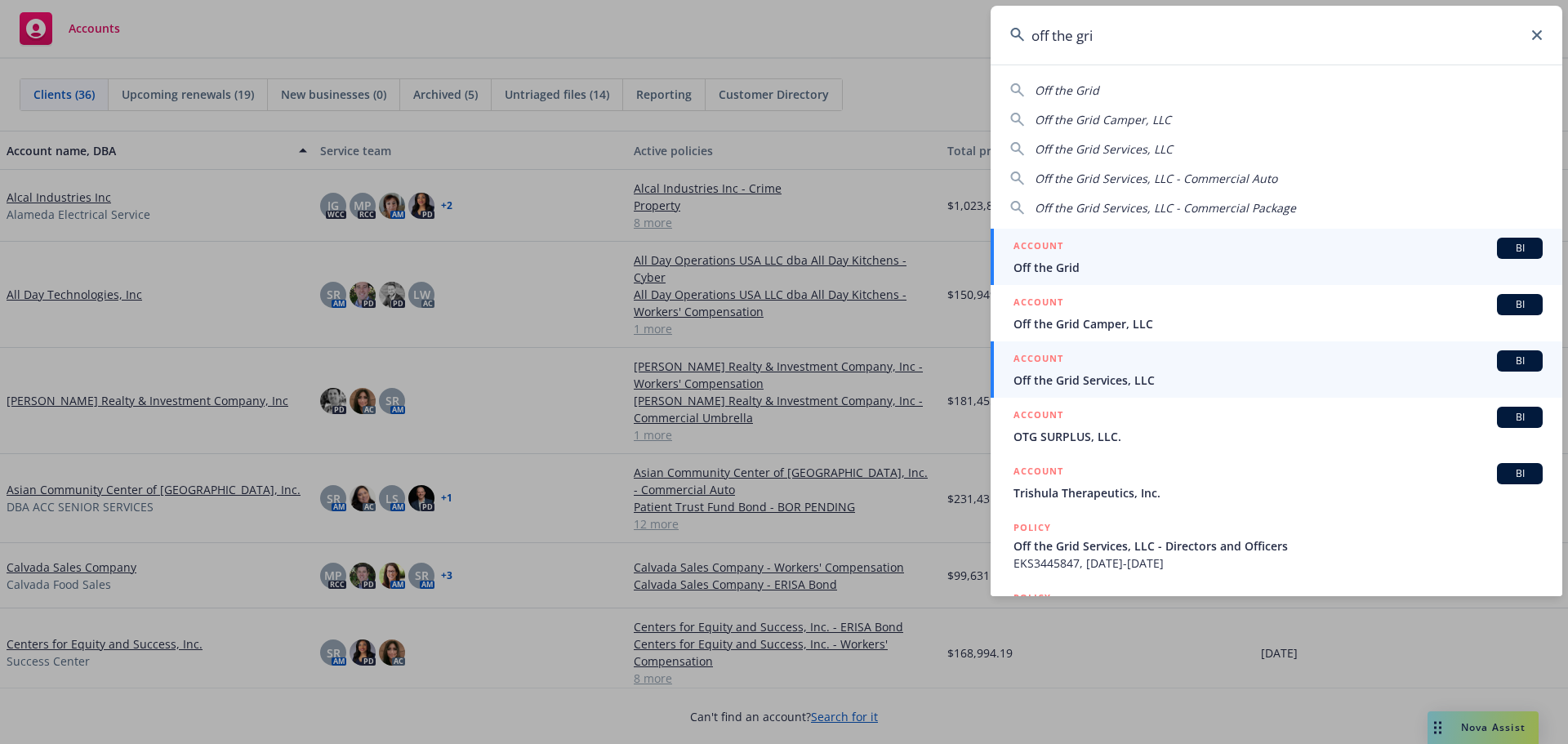
type input "off the gri"
click at [1095, 367] on div "ACCOUNT BI" at bounding box center [1278, 361] width 529 height 21
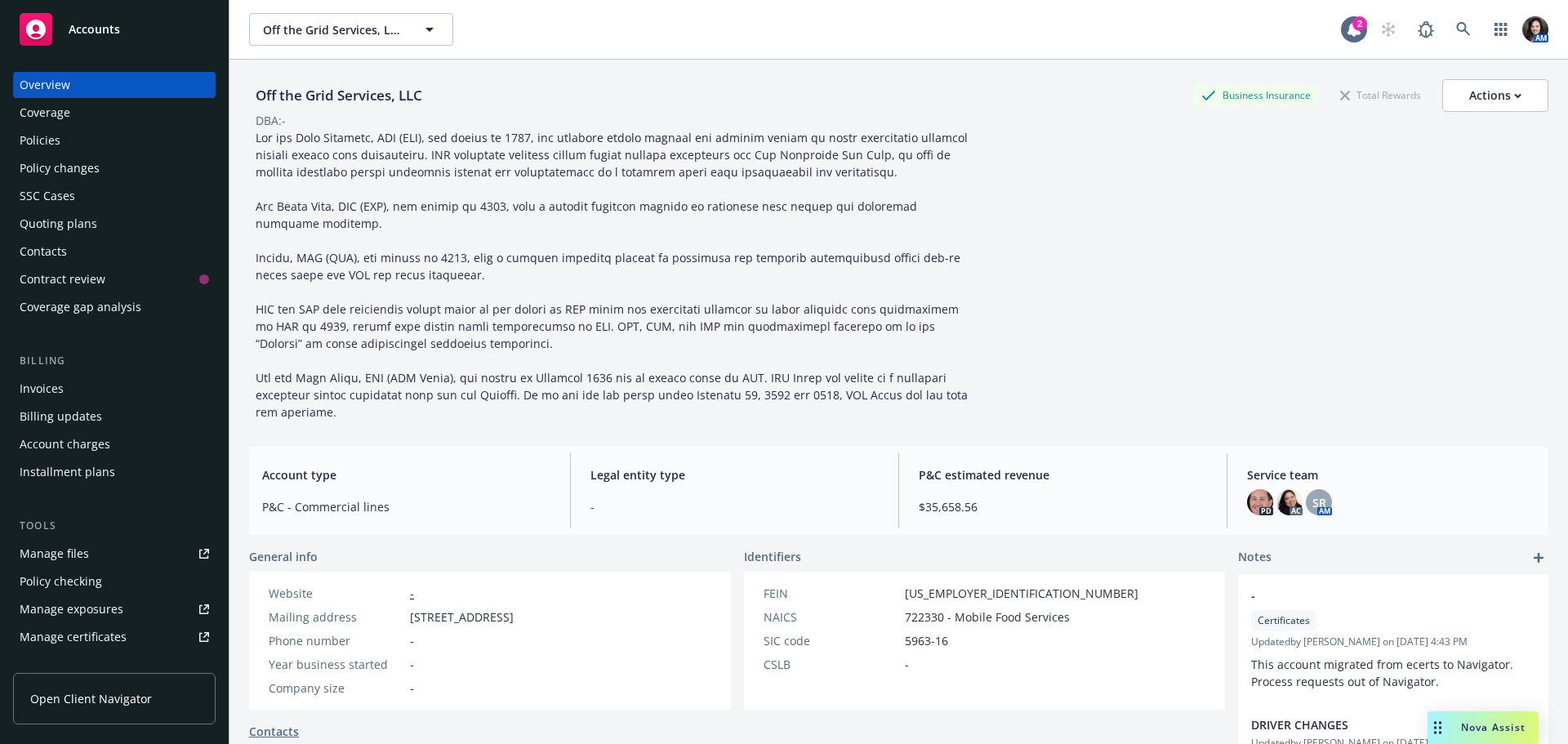
click at [100, 128] on div "Policies" at bounding box center [114, 140] width 189 height 26
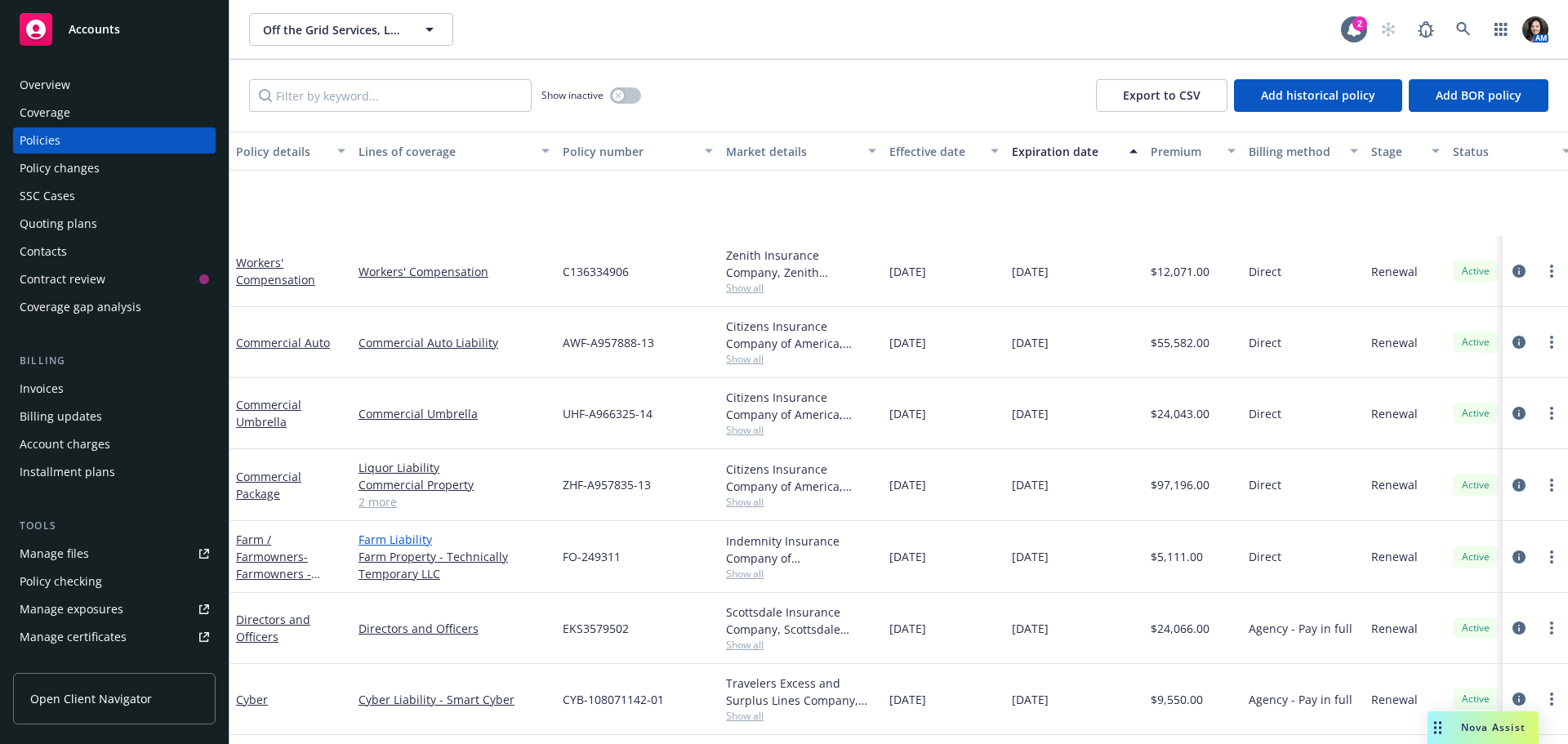
scroll to position [145, 0]
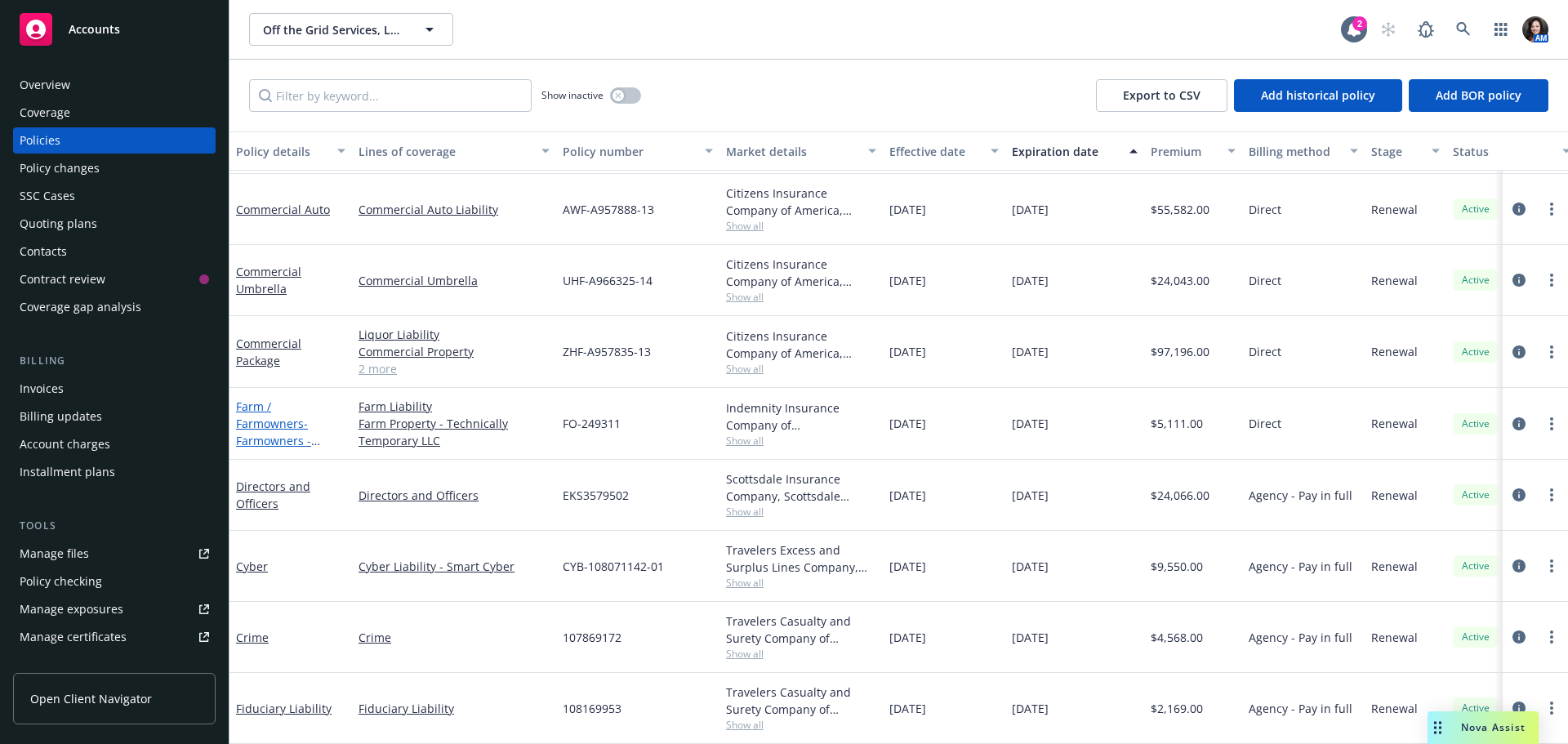
click at [277, 401] on div "Farm / Farmowners - Farmowners - Technically Temporary" at bounding box center [290, 424] width 110 height 52
click at [287, 425] on span "- Farmowners - Technically Temporary" at bounding box center [278, 449] width 84 height 67
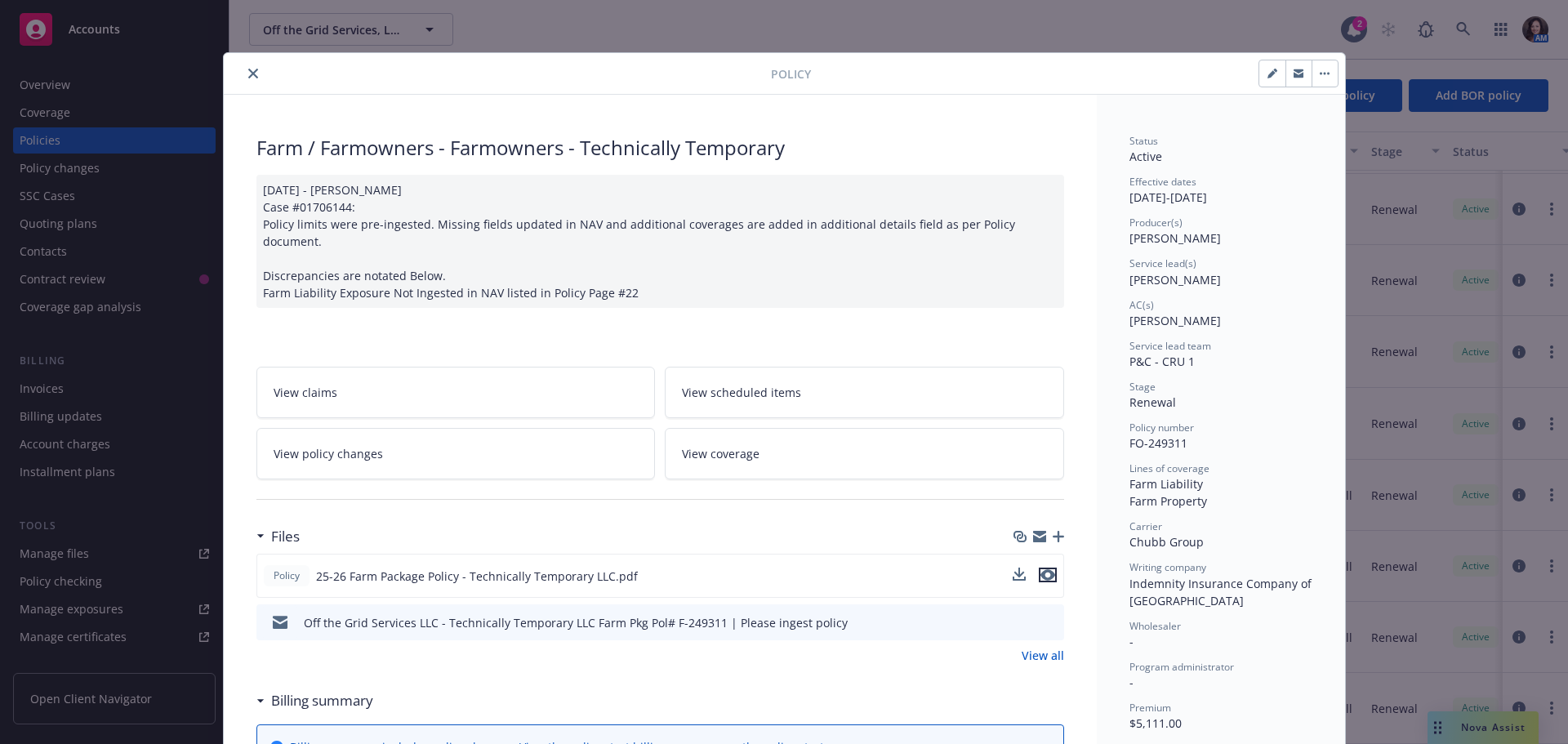
click at [1049, 567] on button "preview file" at bounding box center [1048, 575] width 18 height 14
